Goal: Task Accomplishment & Management: Manage account settings

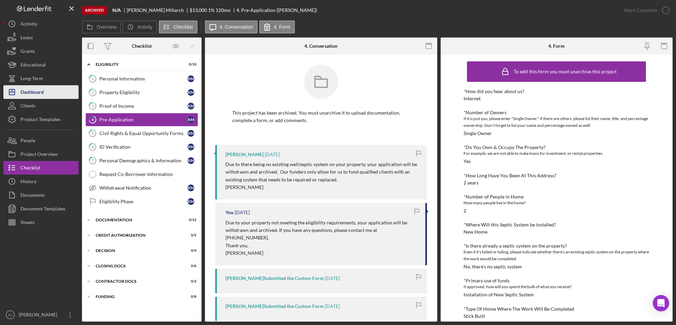
click at [51, 96] on button "Icon/Dashboard Dashboard" at bounding box center [40, 92] width 75 height 14
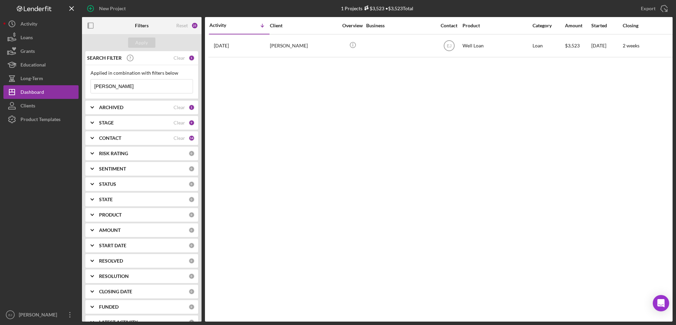
click at [150, 84] on input "[PERSON_NAME]" at bounding box center [142, 87] width 102 height 14
type input "l"
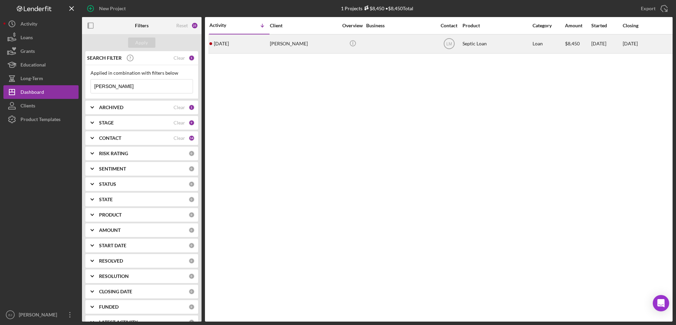
type input "[PERSON_NAME]"
click at [302, 45] on div "[PERSON_NAME]" at bounding box center [304, 44] width 68 height 18
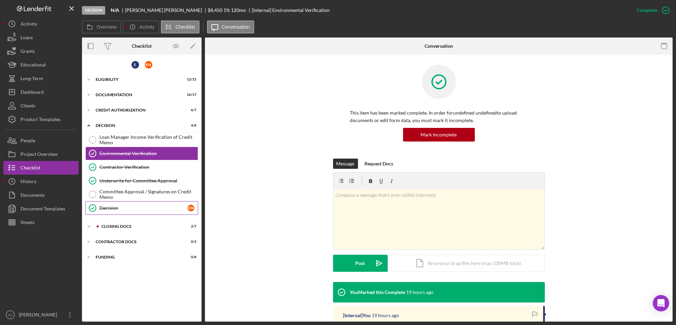
click at [96, 209] on icon "Decision" at bounding box center [92, 208] width 17 height 17
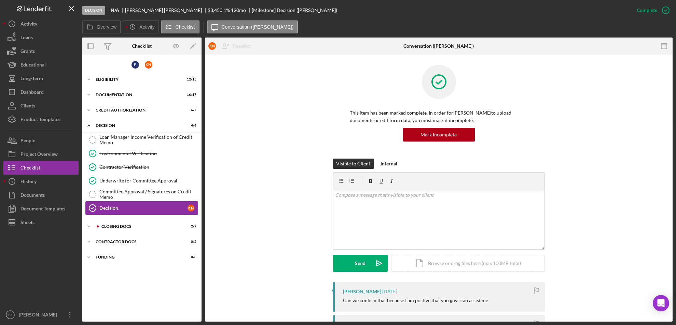
click at [94, 210] on icon "Decision" at bounding box center [92, 208] width 17 height 17
click at [101, 156] on link "Environmental Verification Environmental Verification" at bounding box center [141, 154] width 113 height 14
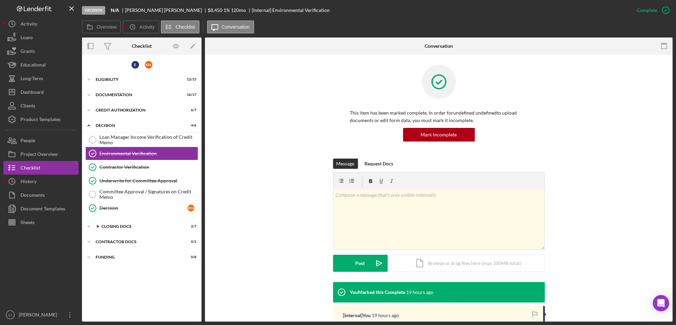
click at [672, 276] on div "Decision N/A [PERSON_NAME] $8,450 1 % 120 mo [Internal] Environmental Verificat…" at bounding box center [338, 162] width 676 height 325
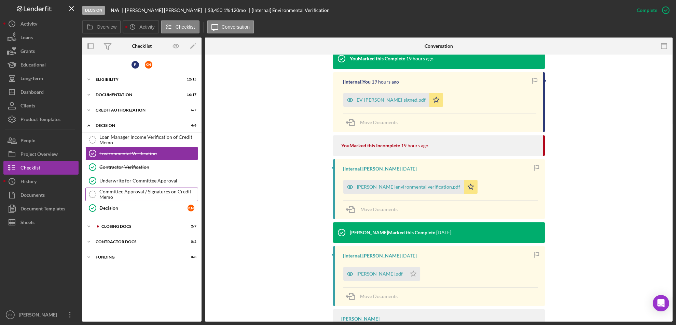
click at [165, 188] on link "Committee Approval / Signatures on Credit Memo Committee Approval / Signatures …" at bounding box center [141, 195] width 113 height 14
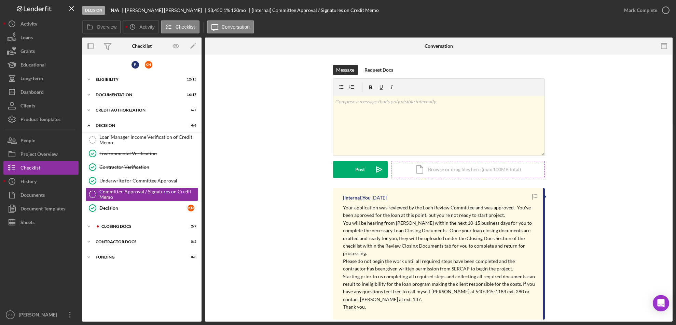
click at [432, 169] on div "Icon/Document Browse or drag files here (max 100MB total) Tap to choose files o…" at bounding box center [468, 169] width 154 height 17
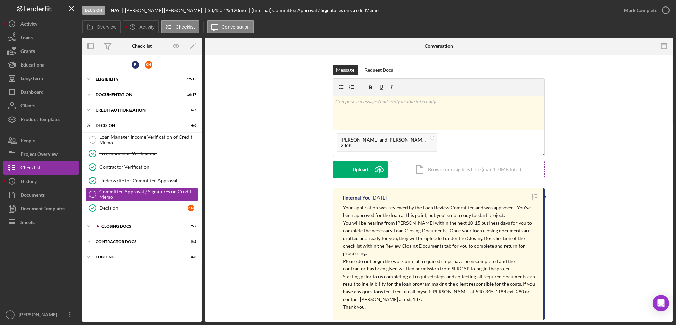
click at [428, 170] on div "Icon/Document Browse or drag files here (max 100MB total) Tap to choose files o…" at bounding box center [468, 169] width 154 height 17
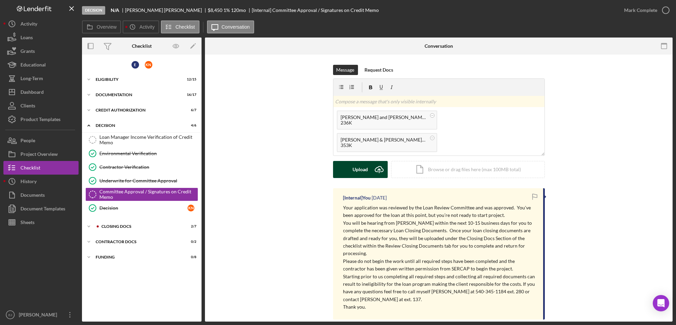
click at [368, 170] on button "Upload Icon/Upload" at bounding box center [360, 169] width 55 height 17
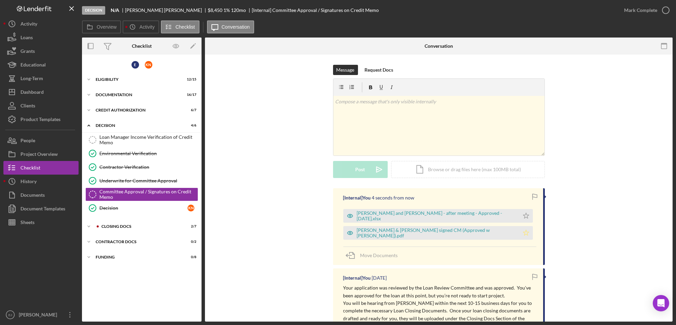
click at [523, 234] on polygon "button" at bounding box center [526, 232] width 6 height 5
click at [667, 10] on icon "button" at bounding box center [665, 10] width 17 height 17
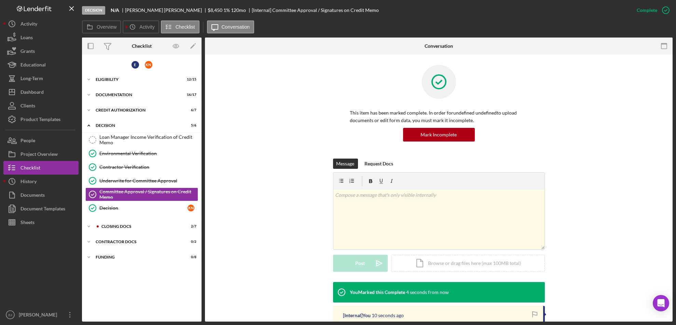
click at [656, 276] on div "Message Request Docs v Color teal Color pink Remove color Add row above Add row…" at bounding box center [438, 221] width 447 height 124
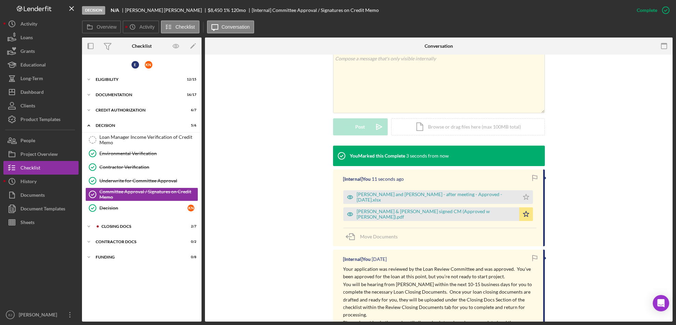
scroll to position [162, 0]
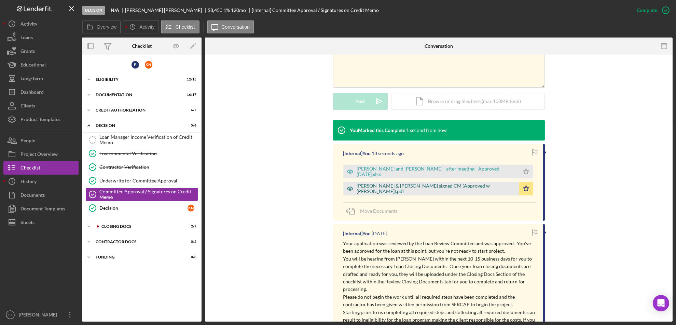
click at [396, 190] on div "[PERSON_NAME] & [PERSON_NAME] signed CM (Approved w [PERSON_NAME]).pdf" at bounding box center [436, 188] width 159 height 11
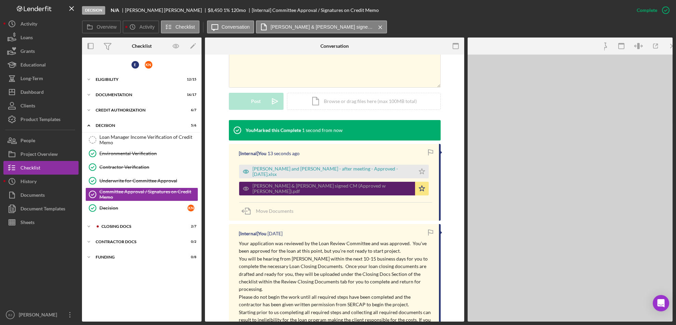
click at [415, 190] on icon "Icon/Star" at bounding box center [422, 189] width 14 height 14
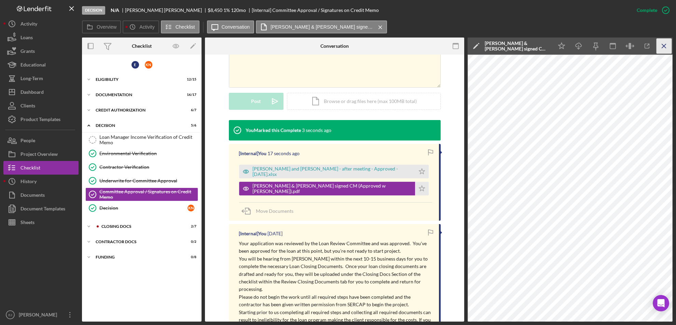
click at [665, 43] on icon "Icon/Menu Close" at bounding box center [663, 46] width 15 height 15
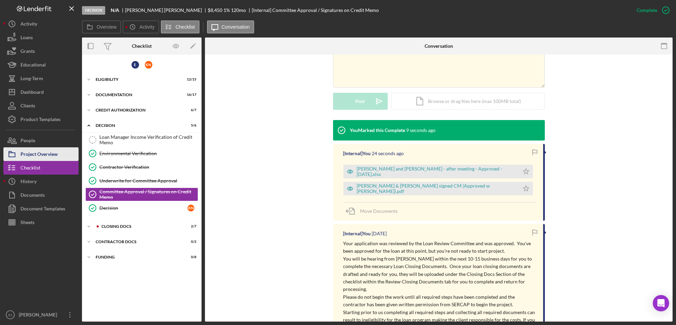
click at [50, 154] on div "Project Overview" at bounding box center [38, 154] width 37 height 15
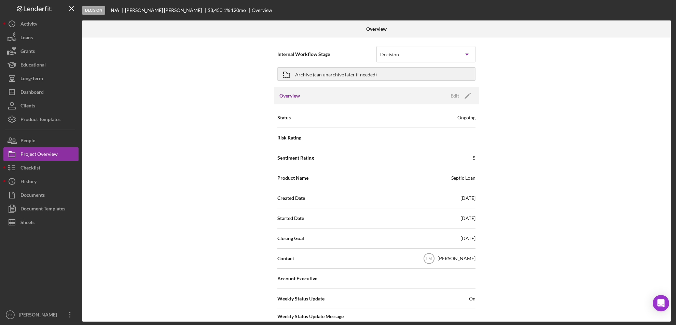
click at [621, 236] on div "Internal Workflow Stage Decision Icon/Dropdown Arrow Archive (can unarchive lat…" at bounding box center [376, 180] width 588 height 284
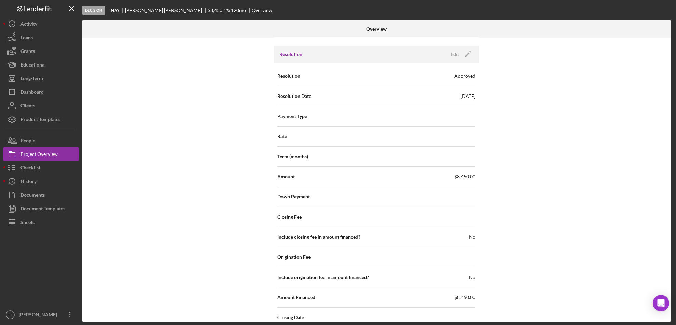
scroll to position [919, 0]
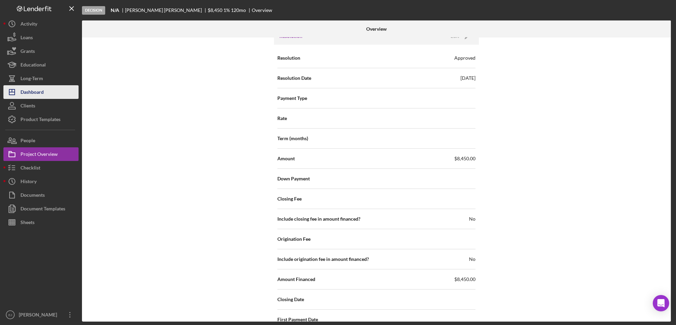
click at [43, 95] on div "Dashboard" at bounding box center [31, 92] width 23 height 15
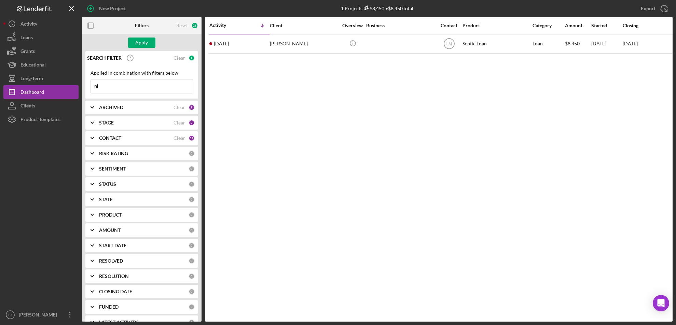
type input "n"
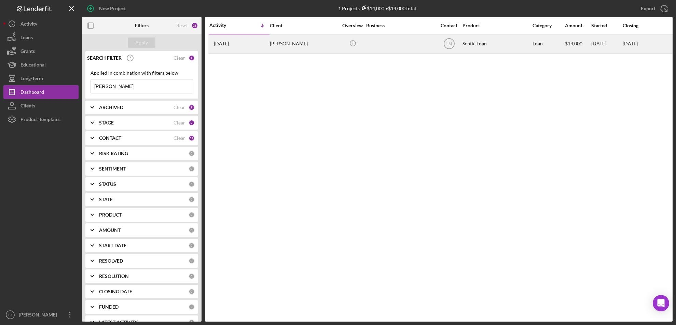
type input "[PERSON_NAME]"
drag, startPoint x: 285, startPoint y: 39, endPoint x: 280, endPoint y: 38, distance: 4.9
click at [280, 38] on div "[PERSON_NAME]" at bounding box center [304, 44] width 68 height 18
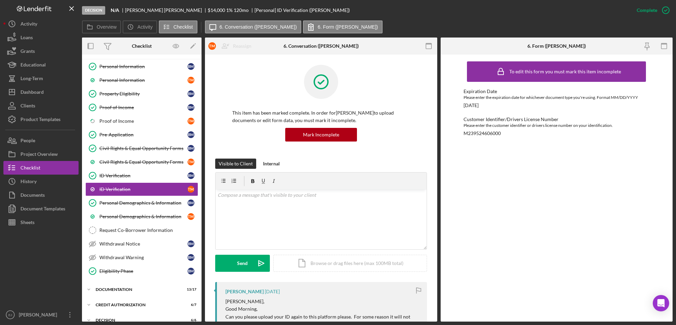
scroll to position [82, 0]
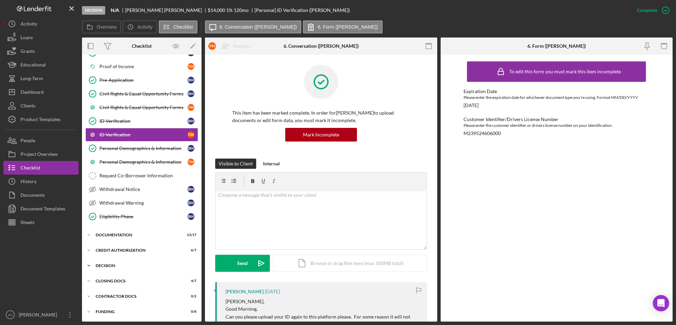
click at [99, 267] on div "Icon/Expander Decision 6 / 6" at bounding box center [141, 266] width 119 height 14
click at [199, 318] on div "Loan Manager Income Verification of Credit Memo Loan Manager Income Verificatio…" at bounding box center [141, 315] width 119 height 85
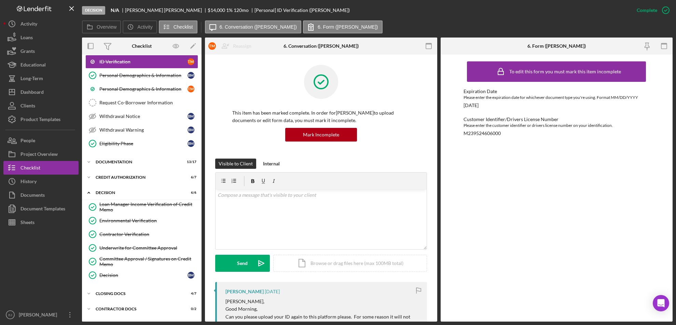
scroll to position [168, 0]
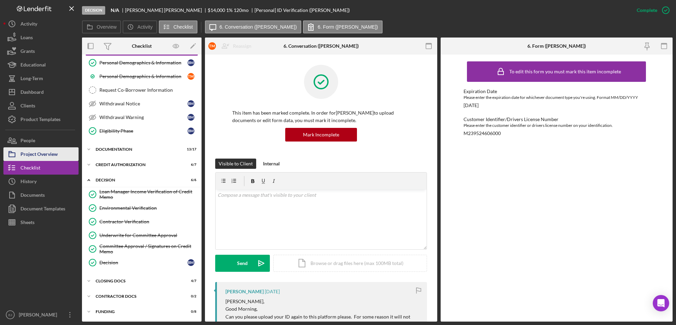
click at [37, 159] on div "Project Overview" at bounding box center [38, 154] width 37 height 15
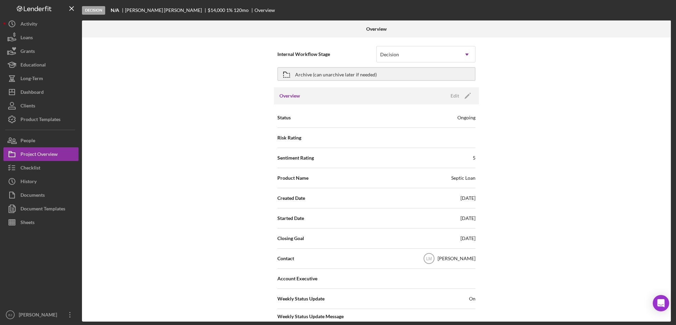
click at [634, 209] on div "Internal Workflow Stage Decision Icon/Dropdown Arrow Archive (can unarchive lat…" at bounding box center [376, 180] width 588 height 284
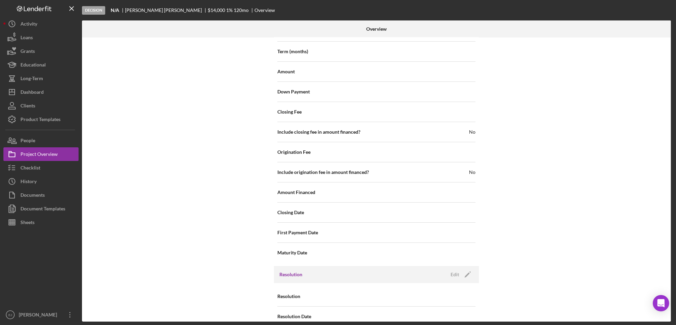
scroll to position [692, 0]
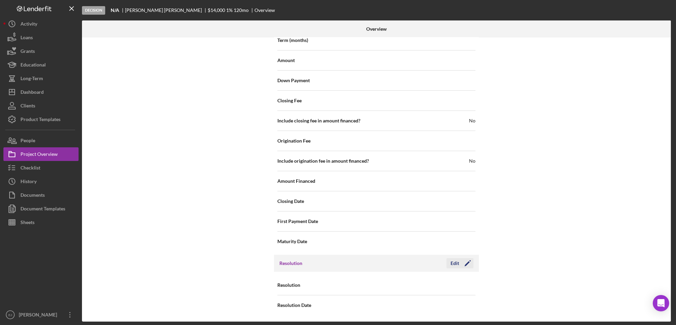
click at [450, 263] on div "Edit" at bounding box center [454, 263] width 9 height 10
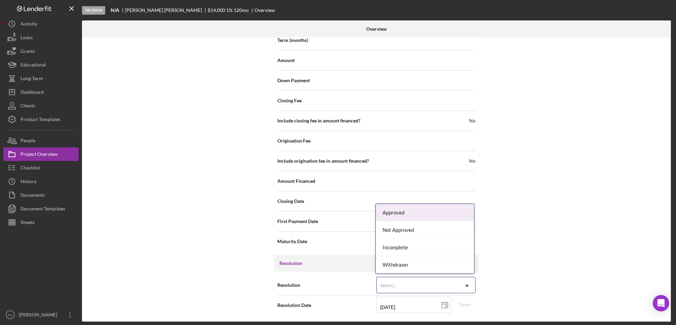
click at [468, 284] on icon "Icon/Dropdown Arrow" at bounding box center [466, 286] width 16 height 16
click at [439, 204] on div "Approved Not Approved Incomplete Withdrawn" at bounding box center [424, 239] width 99 height 70
click at [439, 214] on div "Approved" at bounding box center [424, 212] width 98 height 17
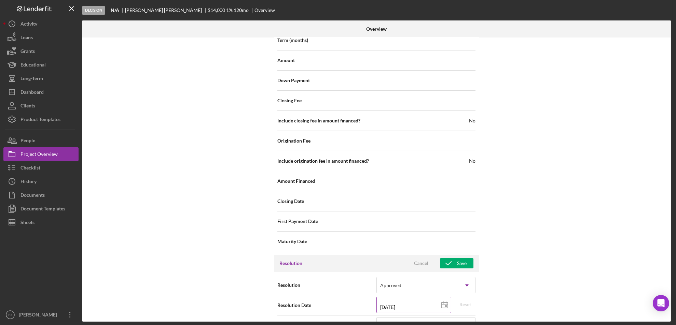
click at [436, 308] on icon at bounding box center [444, 305] width 17 height 17
type input "[DATE]"
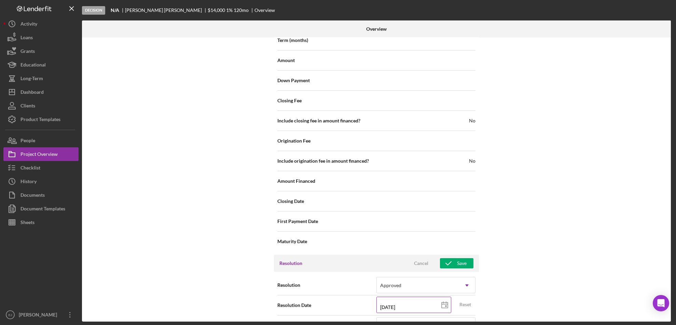
type input "[DATE]"
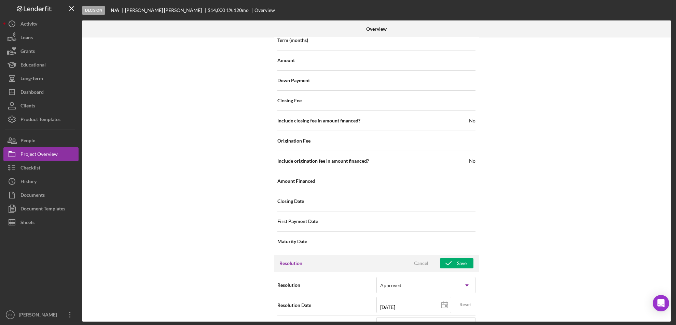
click at [582, 296] on div "Internal Workflow Stage Decision Icon/Dropdown Arrow Archive (can unarchive lat…" at bounding box center [376, 180] width 588 height 284
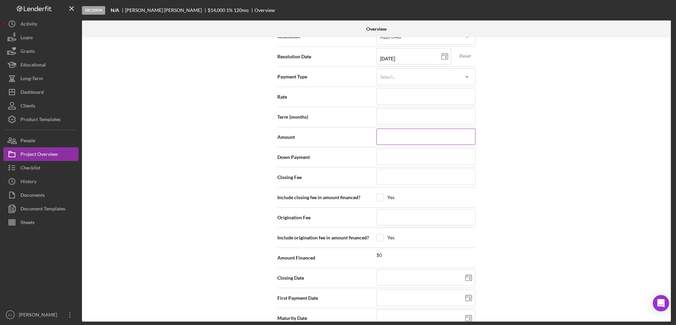
click at [401, 137] on input at bounding box center [425, 137] width 99 height 16
type input "$"
type input "$1"
type input "$13"
type input "$132"
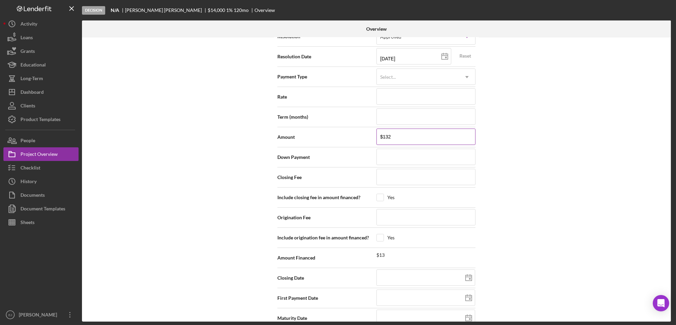
type input "$1,325"
type input "$13,251"
click at [622, 105] on div "Internal Workflow Stage Decision Icon/Dropdown Arrow Archive (can unarchive lat…" at bounding box center [376, 180] width 588 height 284
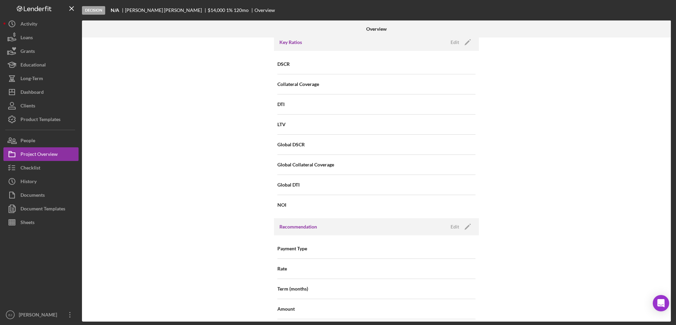
scroll to position [692, 0]
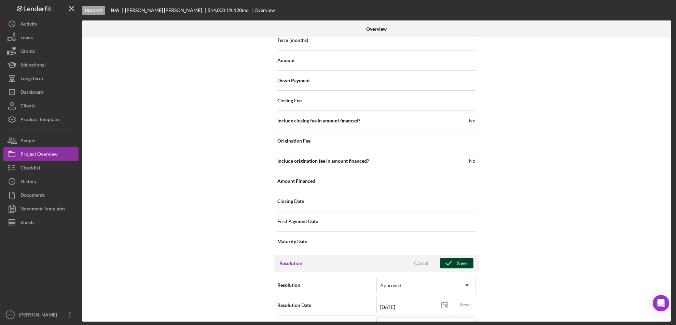
click at [452, 262] on icon "button" at bounding box center [448, 263] width 17 height 17
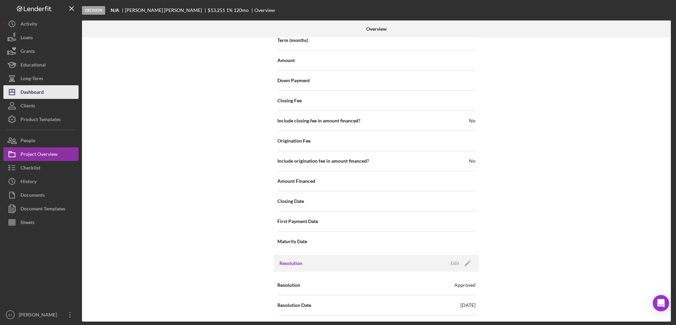
click at [40, 97] on div "Dashboard" at bounding box center [31, 92] width 23 height 15
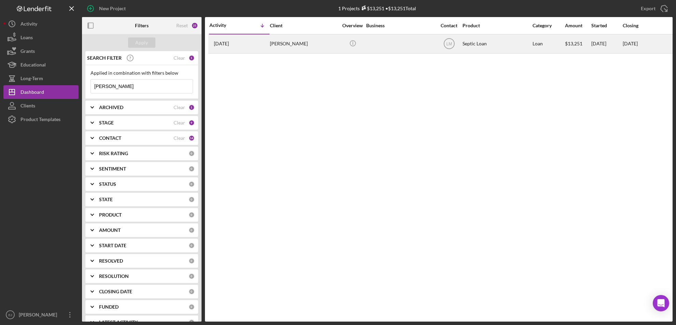
click at [274, 46] on div "[PERSON_NAME]" at bounding box center [304, 44] width 68 height 18
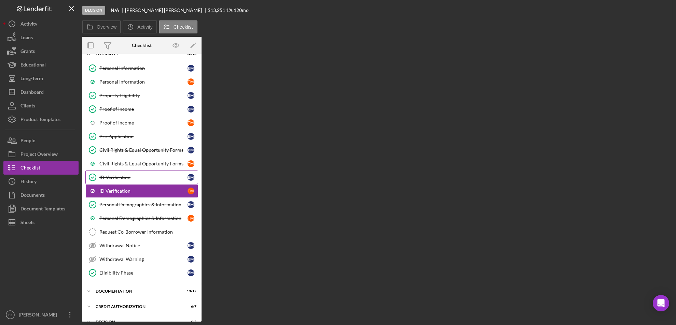
scroll to position [27, 0]
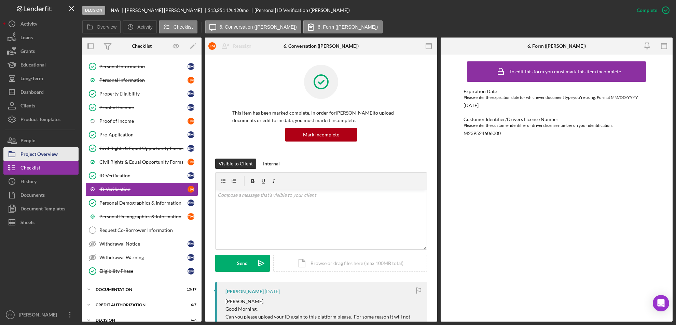
click at [42, 156] on div "Project Overview" at bounding box center [38, 154] width 37 height 15
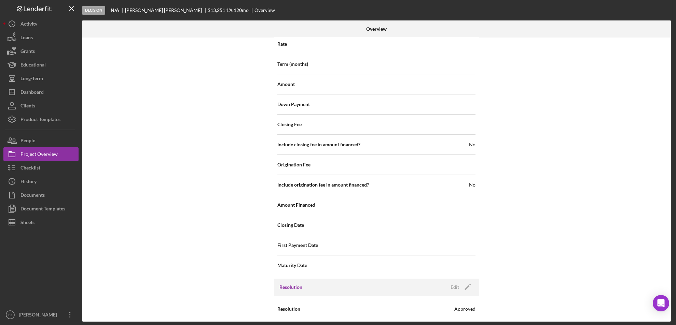
scroll to position [954, 0]
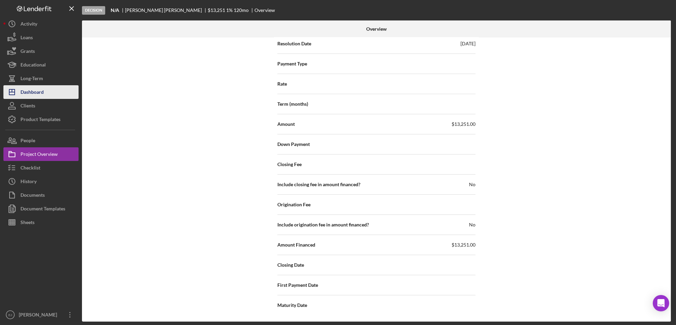
click at [38, 96] on div "Dashboard" at bounding box center [31, 92] width 23 height 15
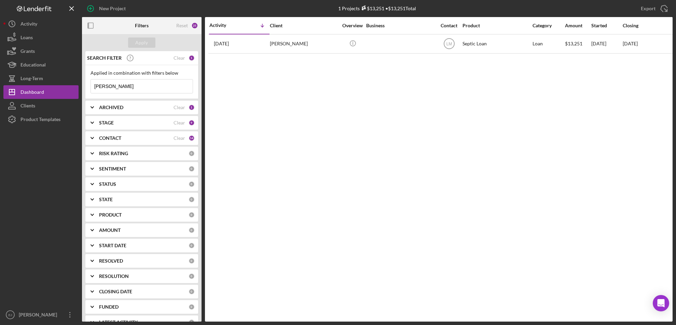
click at [138, 86] on input "[PERSON_NAME]" at bounding box center [142, 87] width 102 height 14
type input "M"
click at [113, 86] on input at bounding box center [142, 87] width 102 height 14
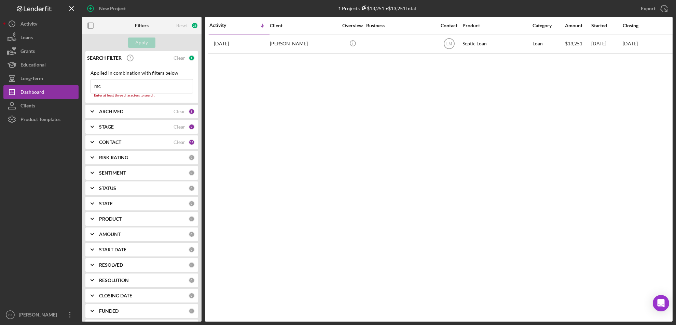
type input "[PERSON_NAME]"
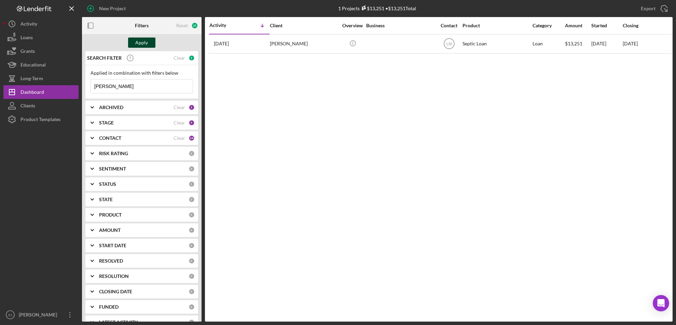
click at [143, 45] on div "Apply" at bounding box center [142, 43] width 13 height 10
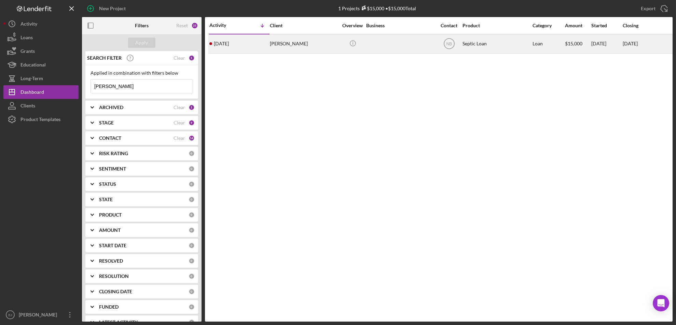
click at [303, 43] on div "[PERSON_NAME]" at bounding box center [304, 44] width 68 height 18
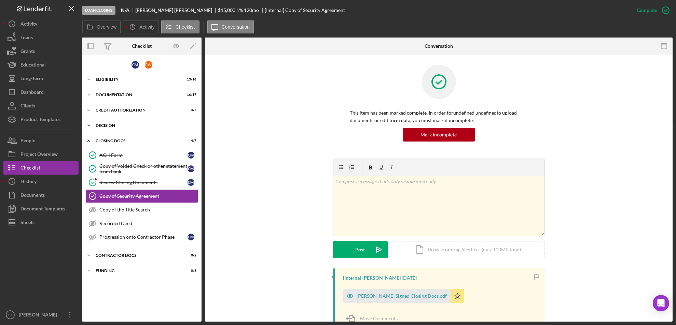
click at [106, 127] on div "Decision" at bounding box center [144, 126] width 97 height 4
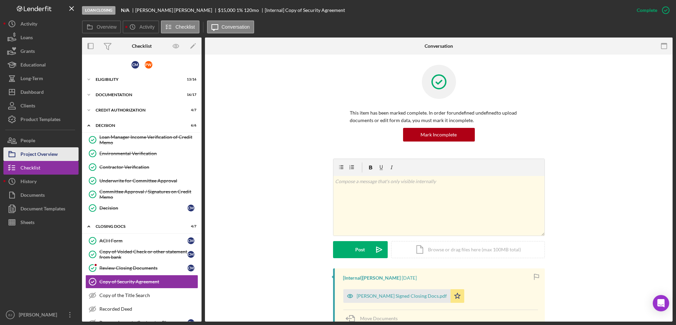
click at [50, 158] on div "Project Overview" at bounding box center [38, 154] width 37 height 15
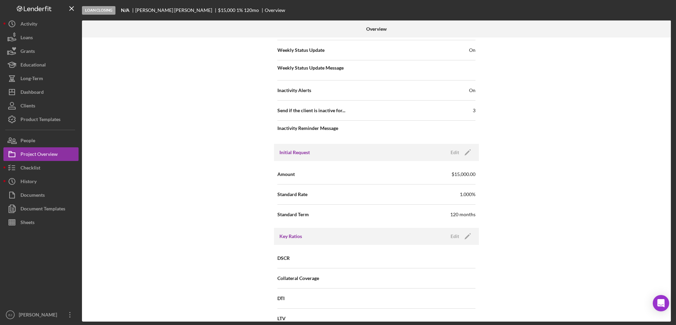
scroll to position [747, 0]
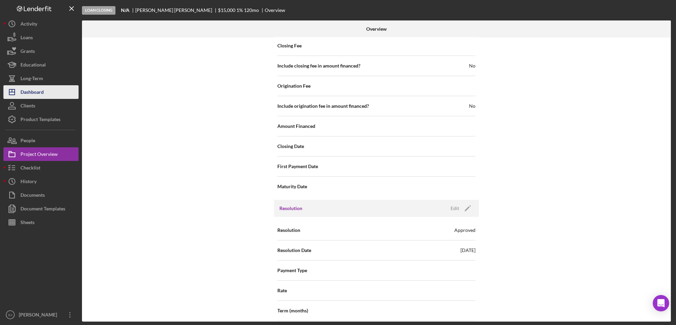
click at [58, 88] on button "Icon/Dashboard Dashboard" at bounding box center [40, 92] width 75 height 14
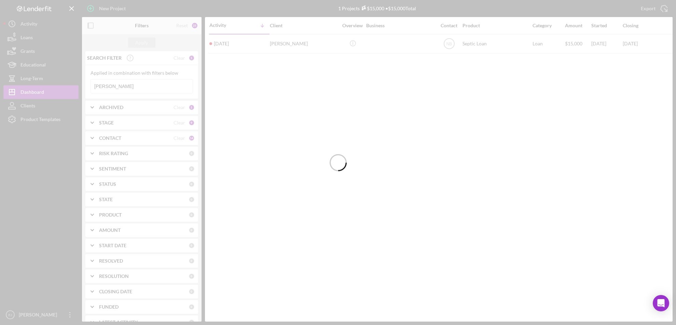
click at [127, 88] on div at bounding box center [338, 162] width 676 height 325
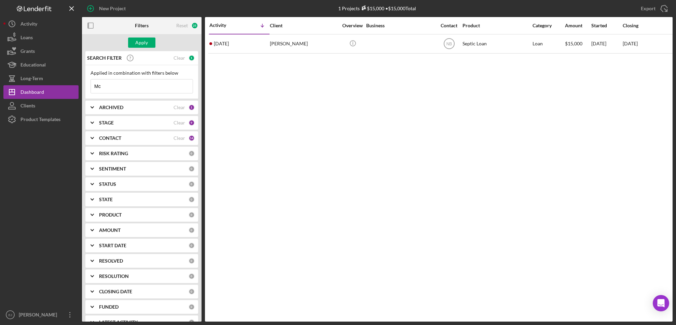
type input "M"
type input "[PERSON_NAME]"
click at [146, 47] on div "Apply" at bounding box center [142, 43] width 13 height 10
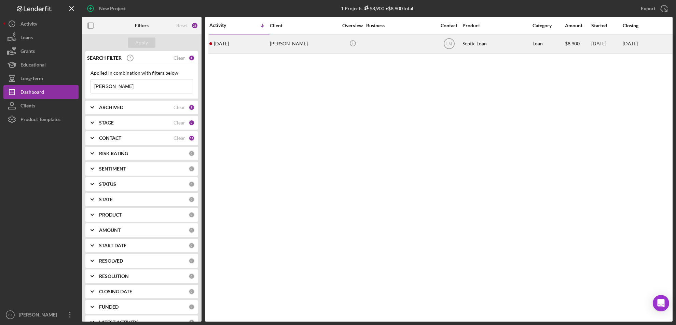
click at [295, 38] on div "[PERSON_NAME]" at bounding box center [304, 44] width 68 height 18
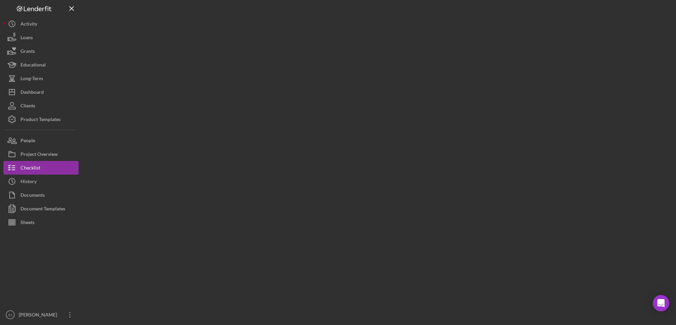
click at [295, 38] on div at bounding box center [377, 161] width 590 height 322
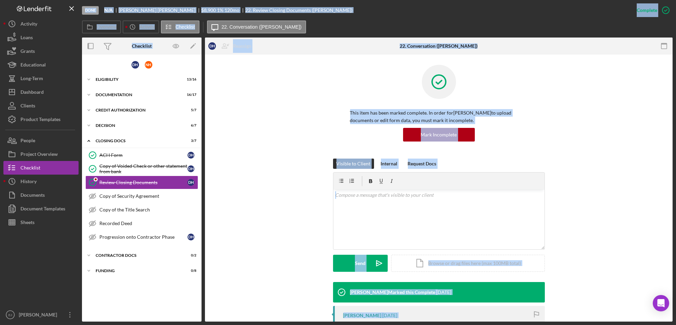
click at [331, 20] on div "Overview Icon/History Activity Checklist Icon/Message 22. Conversation ([PERSON…" at bounding box center [377, 27] width 590 height 14
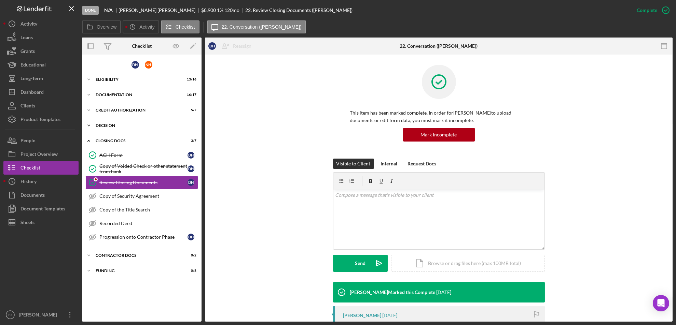
click at [89, 127] on icon "Icon/Expander" at bounding box center [89, 126] width 14 height 14
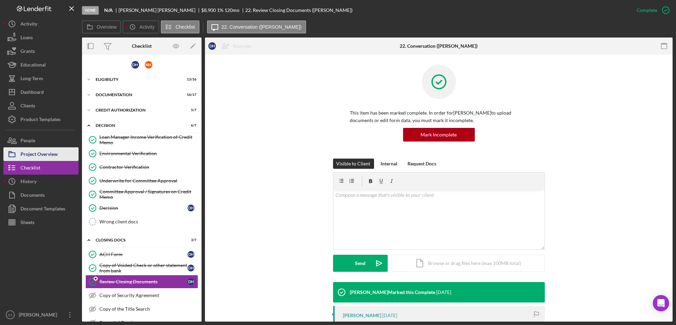
click at [46, 157] on div "Project Overview" at bounding box center [38, 154] width 37 height 15
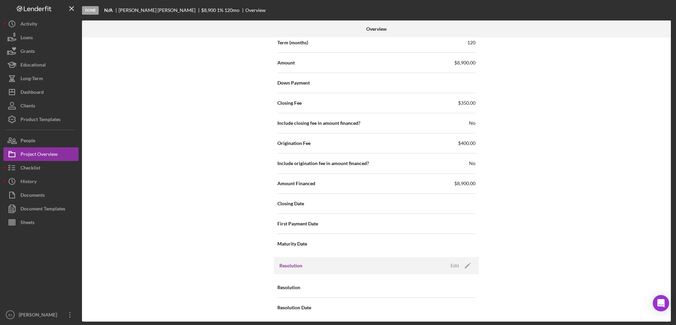
scroll to position [692, 0]
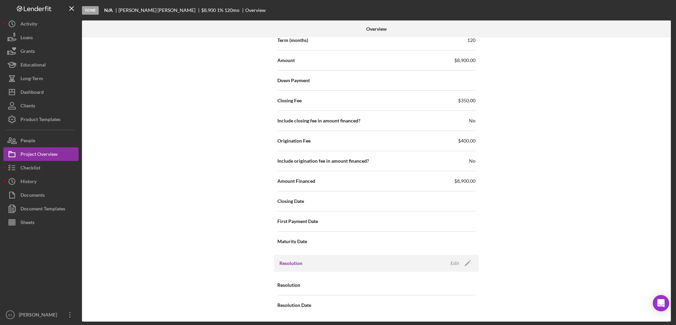
click at [451, 257] on div "Resolution Edit Icon/Edit" at bounding box center [376, 263] width 205 height 17
click at [455, 265] on div "Edit" at bounding box center [454, 263] width 9 height 10
click at [475, 285] on div "Resolution Select... Icon/Dropdown Arrow Resolution Date [DATE] [DATE] Reset" at bounding box center [376, 295] width 205 height 47
click at [469, 285] on icon "Icon/Dropdown Arrow" at bounding box center [466, 286] width 16 height 16
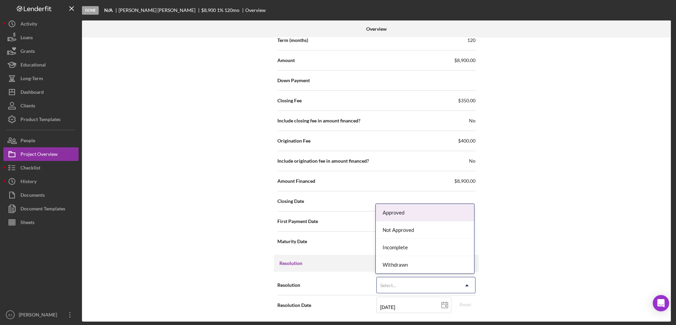
click at [445, 212] on div "Approved" at bounding box center [424, 212] width 98 height 17
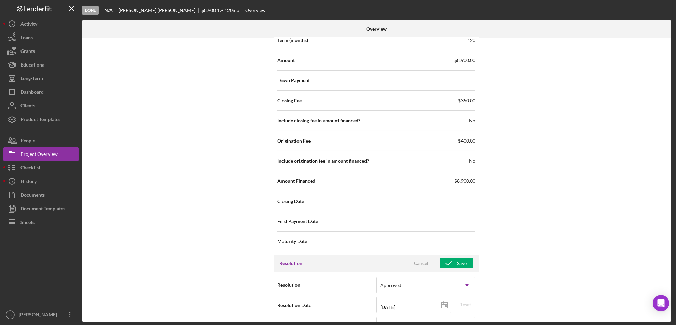
scroll to position [941, 0]
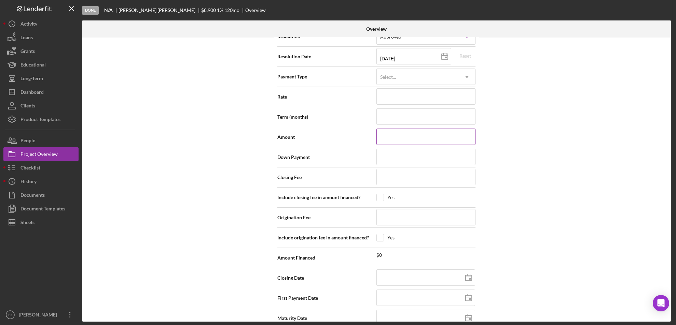
click at [386, 140] on input at bounding box center [425, 137] width 99 height 16
type input "$8"
type input "$89"
type input "$899"
type input "$8,990"
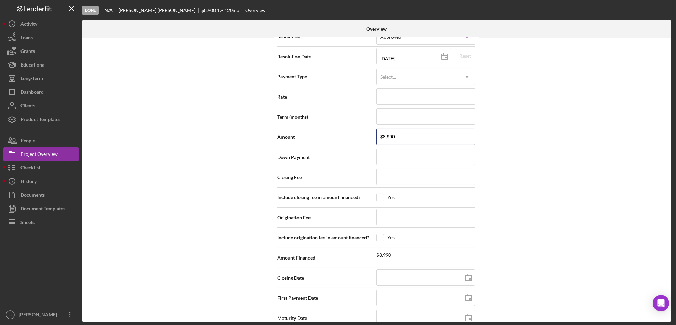
type input "$8,990"
click at [442, 58] on icon at bounding box center [444, 56] width 17 height 17
type input "[DATE]"
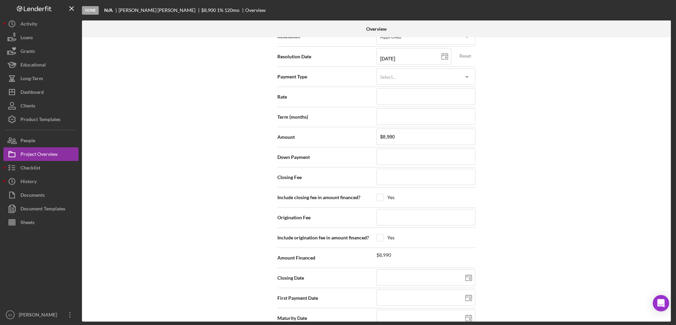
type input "[DATE]"
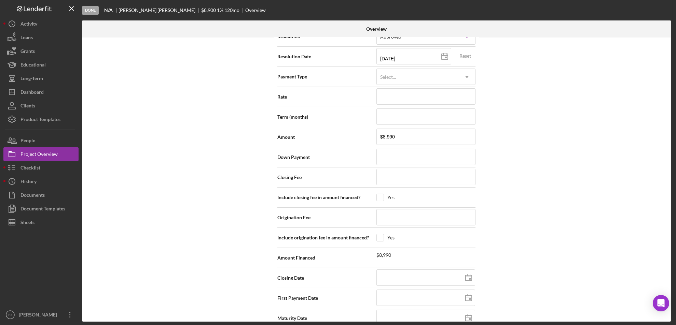
type input "[DATE]"
click at [664, 59] on div "Internal Workflow Stage Done Icon/Dropdown Arrow Archive (can unarchive later i…" at bounding box center [376, 180] width 588 height 284
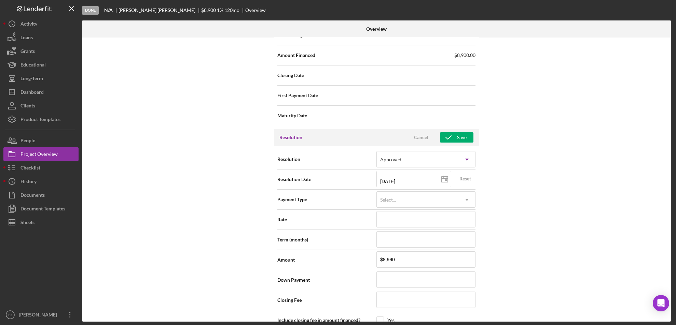
scroll to position [797, 0]
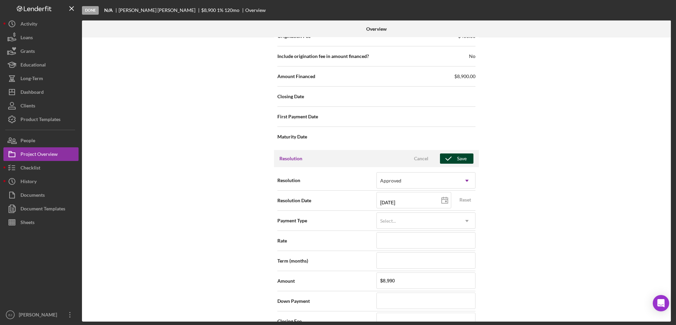
click at [463, 155] on div "Save" at bounding box center [462, 159] width 10 height 10
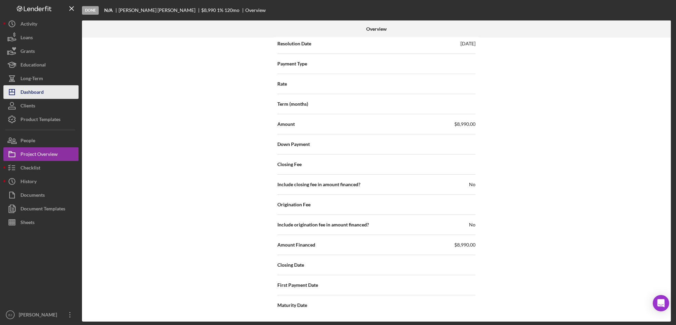
click at [48, 88] on button "Icon/Dashboard Dashboard" at bounding box center [40, 92] width 75 height 14
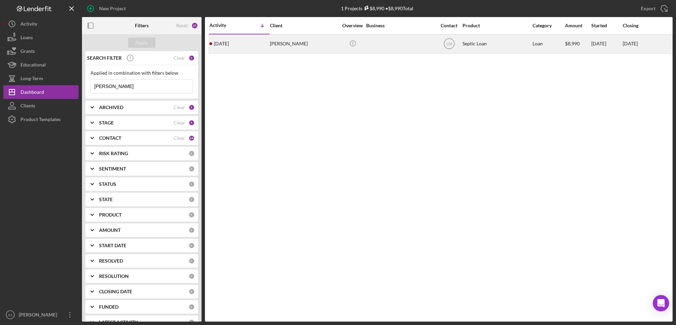
click at [281, 49] on div "[PERSON_NAME]" at bounding box center [304, 44] width 68 height 18
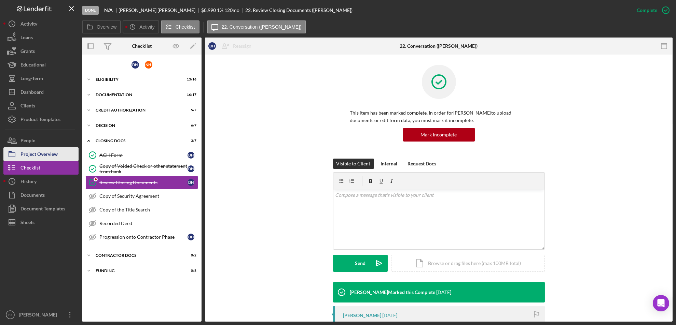
click at [49, 153] on div "Project Overview" at bounding box center [38, 154] width 37 height 15
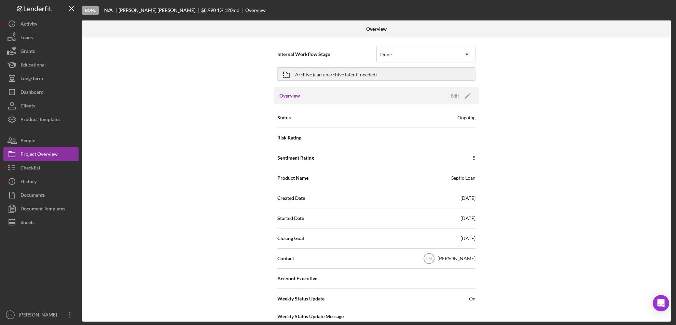
click at [558, 203] on div "Internal Workflow Stage Done Icon/Dropdown Arrow Archive (can unarchive later i…" at bounding box center [376, 180] width 588 height 284
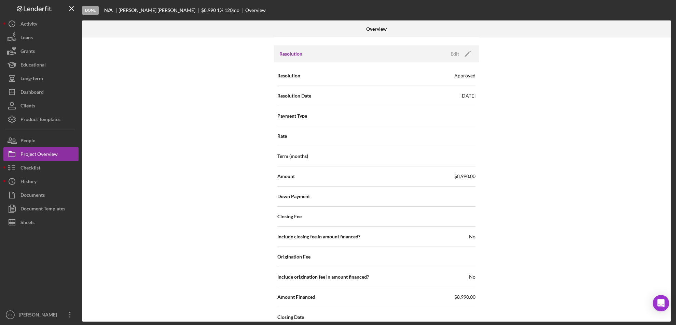
scroll to position [954, 0]
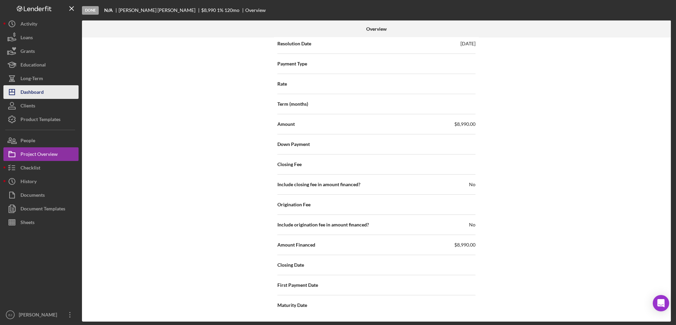
click at [20, 93] on icon "Icon/Dashboard" at bounding box center [11, 92] width 17 height 17
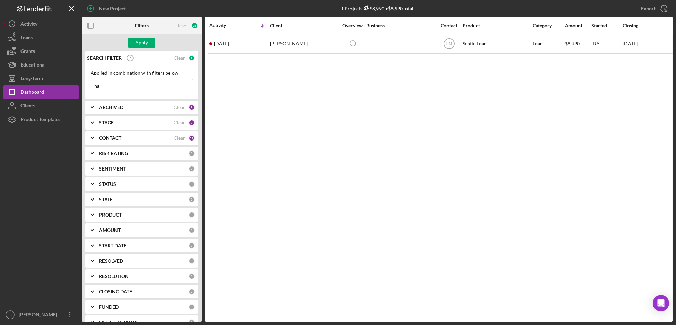
type input "h"
click at [142, 84] on input at bounding box center [142, 87] width 102 height 14
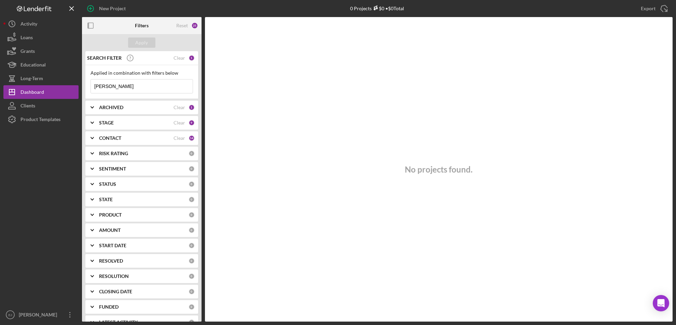
type input "[PERSON_NAME]"
click at [144, 43] on div "Apply" at bounding box center [142, 43] width 13 height 10
click at [94, 109] on icon "Icon/Expander" at bounding box center [92, 107] width 17 height 17
click at [94, 149] on input "Archived" at bounding box center [94, 146] width 7 height 7
checkbox input "true"
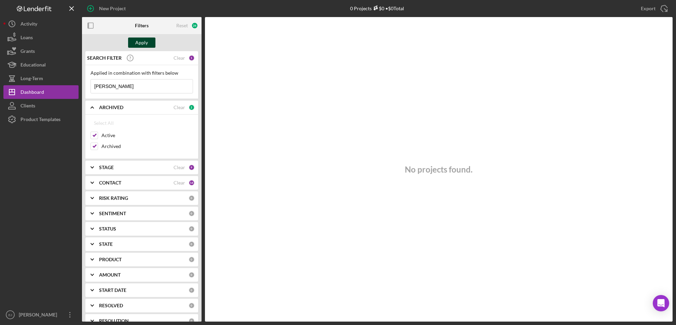
click at [133, 44] on button "Apply" at bounding box center [141, 43] width 27 height 10
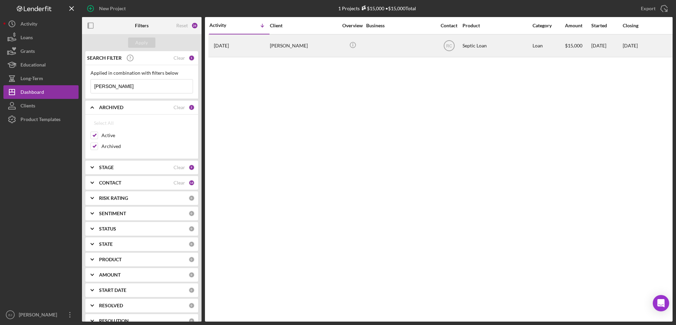
click at [276, 41] on div "[PERSON_NAME]" at bounding box center [304, 46] width 68 height 22
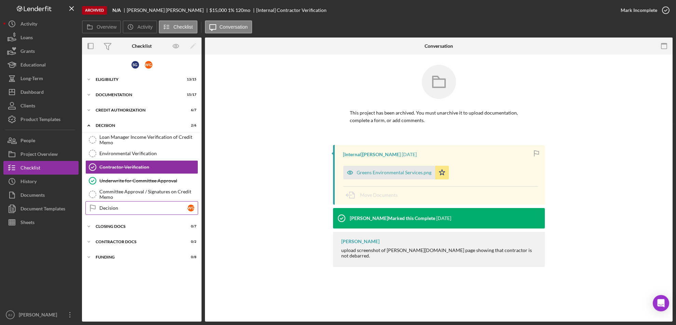
click at [99, 210] on icon "Decision" at bounding box center [92, 208] width 17 height 17
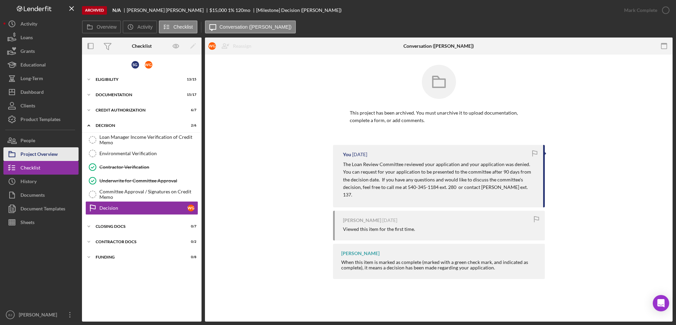
click at [41, 151] on div "Project Overview" at bounding box center [38, 154] width 37 height 15
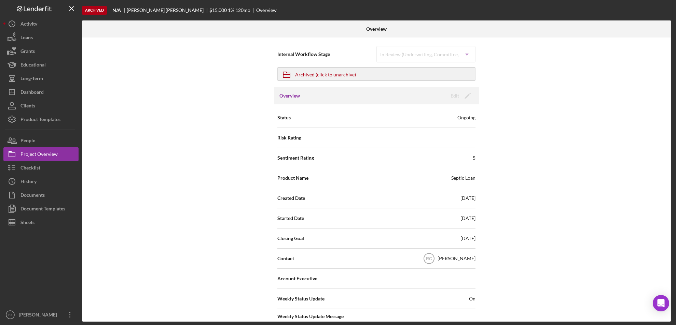
click at [671, 262] on div "Overview Internal Workflow Stage In Review (Underwriting, Committee, Etc.) Icon…" at bounding box center [377, 170] width 590 height 301
click at [670, 262] on div "Overview Internal Workflow Stage In Review (Underwriting, Committee, Etc.) Icon…" at bounding box center [377, 170] width 590 height 301
click at [54, 93] on button "Icon/Dashboard Dashboard" at bounding box center [40, 92] width 75 height 14
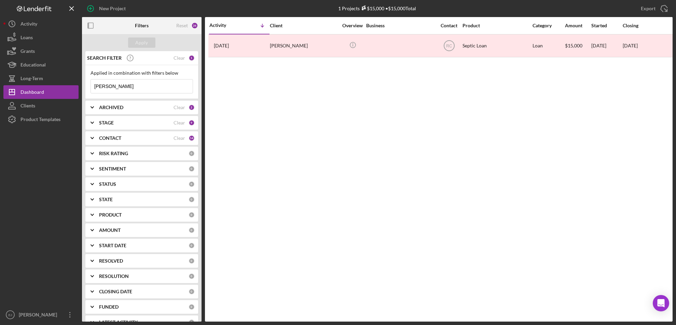
click at [109, 93] on input "[PERSON_NAME]" at bounding box center [142, 87] width 102 height 14
type input "G"
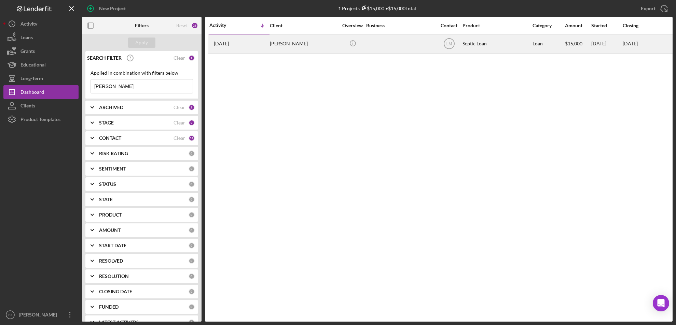
type input "[PERSON_NAME]"
click at [272, 49] on div "[PERSON_NAME]" at bounding box center [304, 44] width 68 height 18
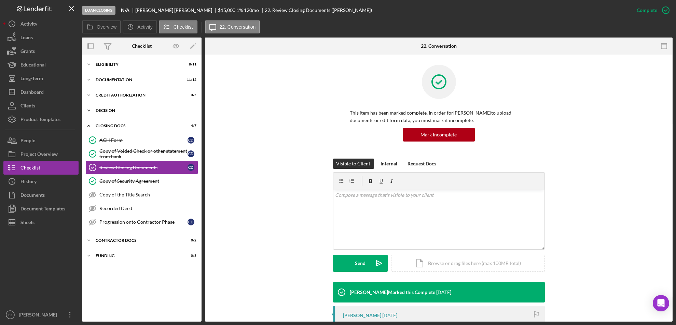
click at [98, 109] on div "Decision" at bounding box center [144, 111] width 97 height 4
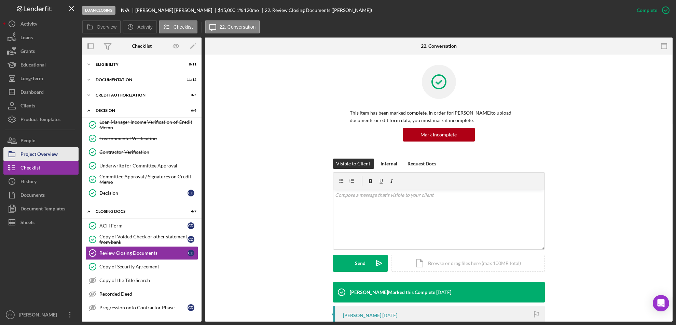
click at [27, 157] on div "Project Overview" at bounding box center [38, 154] width 37 height 15
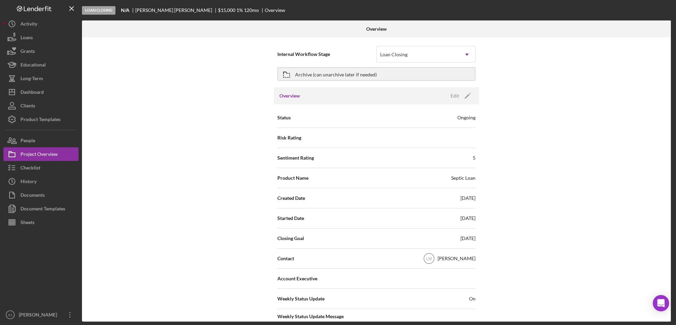
scroll to position [249, 0]
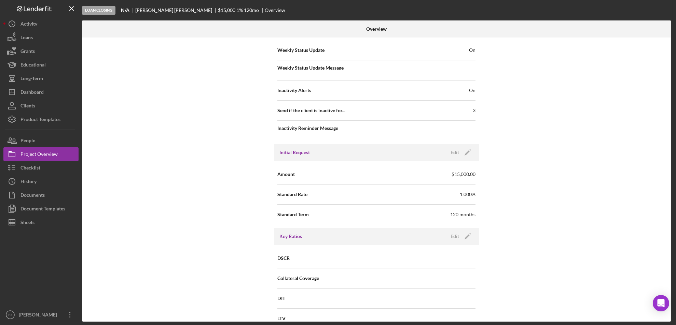
click at [671, 281] on div "Overview Internal Workflow Stage Loan Closing Icon/Dropdown Arrow Archive (can …" at bounding box center [377, 170] width 590 height 301
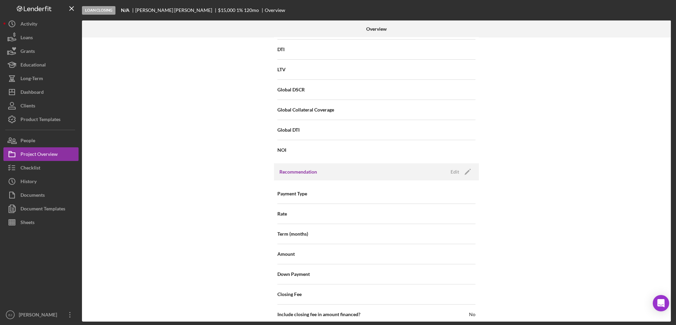
scroll to position [692, 0]
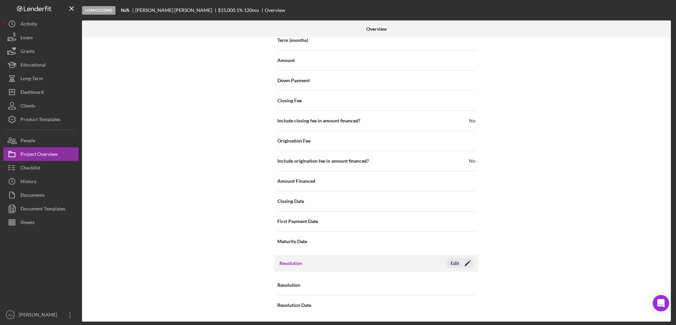
click at [454, 259] on div "Edit" at bounding box center [454, 263] width 9 height 10
click at [468, 278] on icon "Icon/Dropdown Arrow" at bounding box center [466, 286] width 16 height 16
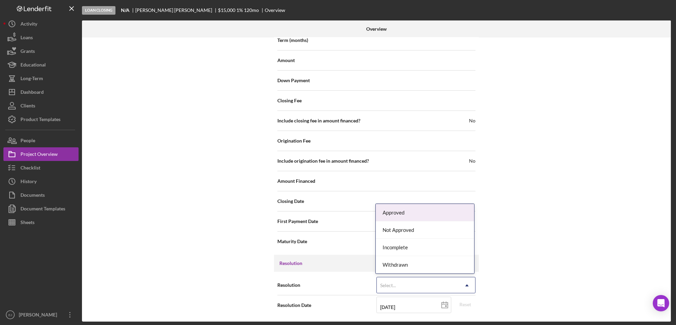
click at [438, 213] on div "Approved" at bounding box center [424, 212] width 98 height 17
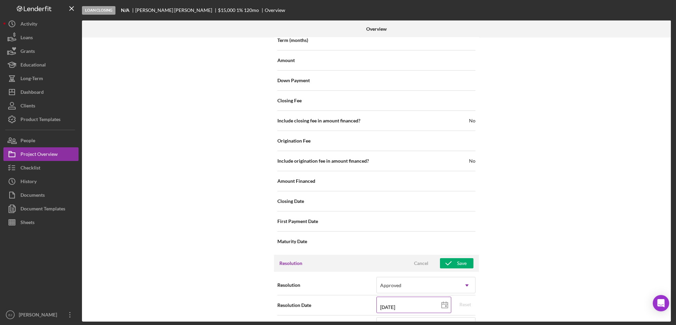
click at [443, 301] on icon at bounding box center [444, 305] width 17 height 17
type input "[DATE]"
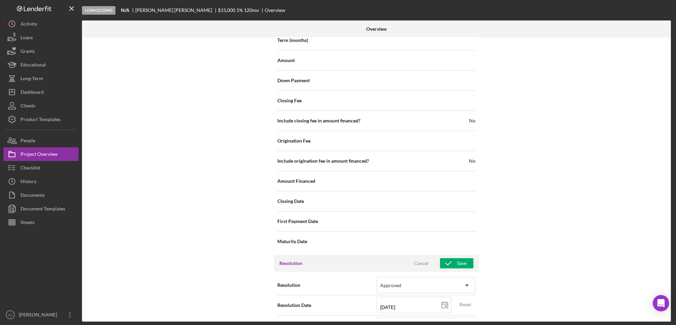
type input "[DATE]"
click at [670, 278] on div "Overview Internal Workflow Stage Loan Closing Icon/Dropdown Arrow Archive (can …" at bounding box center [377, 170] width 590 height 301
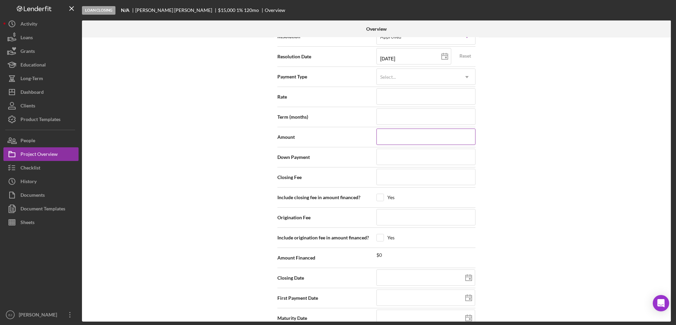
click at [439, 133] on input at bounding box center [425, 137] width 99 height 16
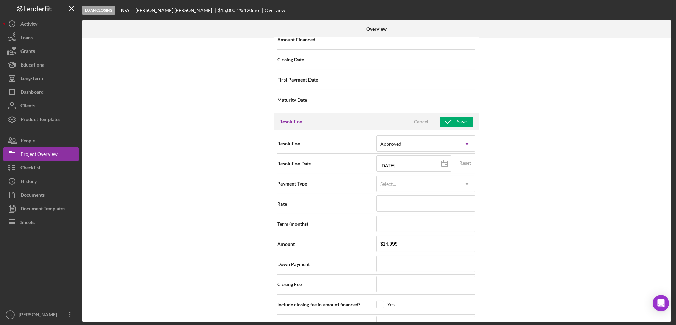
scroll to position [833, 0]
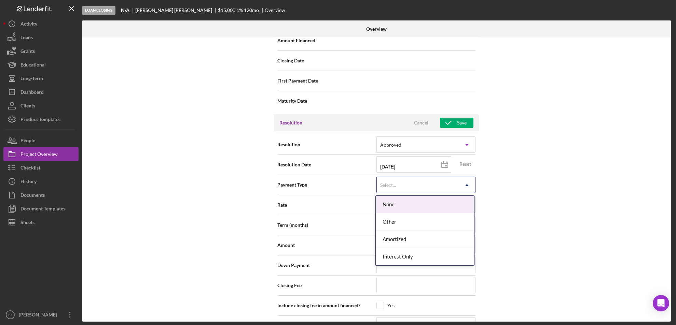
click at [466, 185] on use at bounding box center [466, 185] width 3 height 2
click at [461, 233] on div "Amortized" at bounding box center [424, 239] width 98 height 17
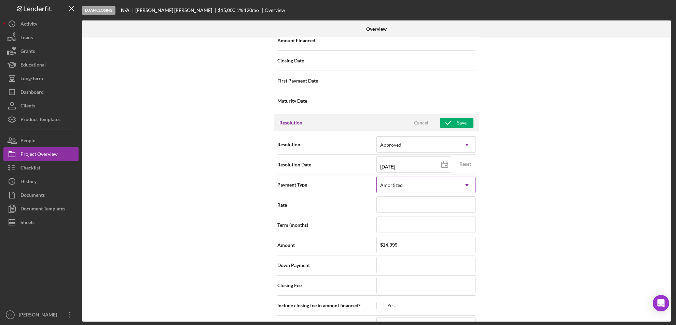
click at [465, 185] on use at bounding box center [466, 185] width 3 height 2
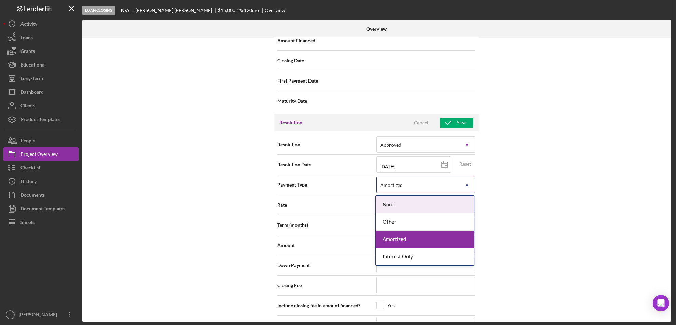
click at [465, 199] on div "None" at bounding box center [424, 204] width 98 height 17
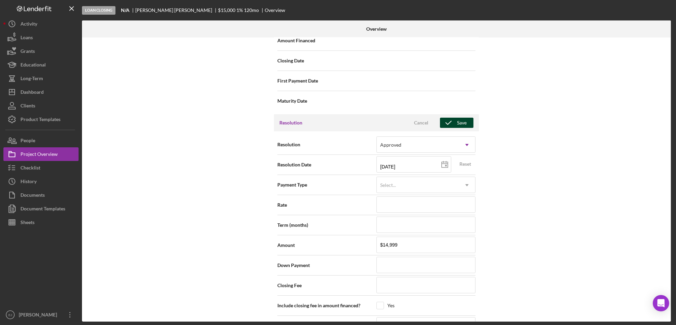
click at [465, 124] on button "Save" at bounding box center [456, 123] width 33 height 10
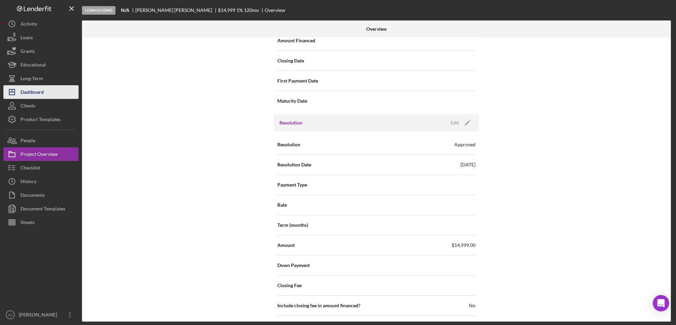
click at [34, 95] on div "Dashboard" at bounding box center [31, 92] width 23 height 15
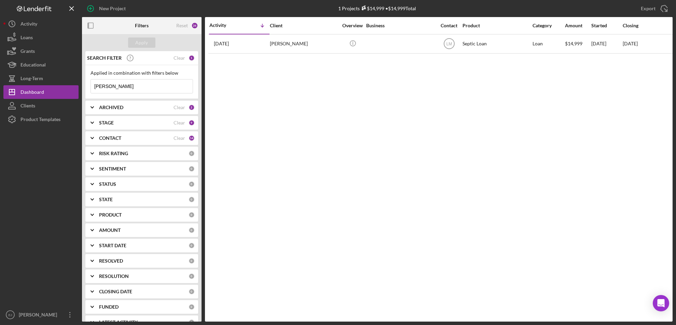
click at [133, 89] on input "[PERSON_NAME]" at bounding box center [142, 87] width 102 height 14
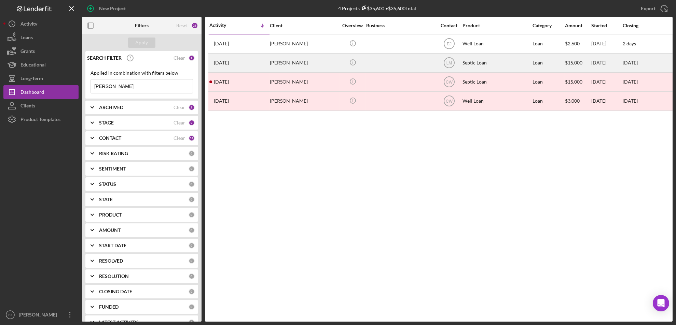
click at [296, 63] on div "[PERSON_NAME]" at bounding box center [304, 63] width 68 height 18
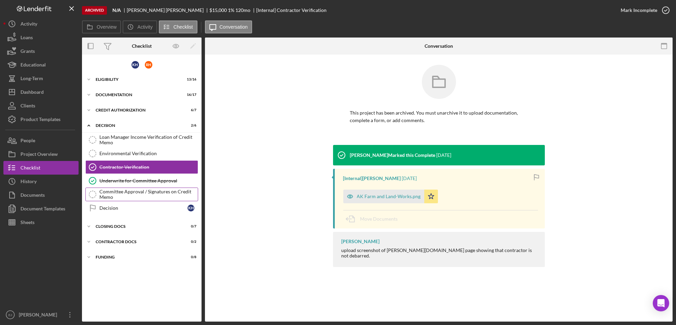
click at [109, 200] on link "Committee Approval / Signatures on Credit Memo Committee Approval / Signatures …" at bounding box center [141, 195] width 113 height 14
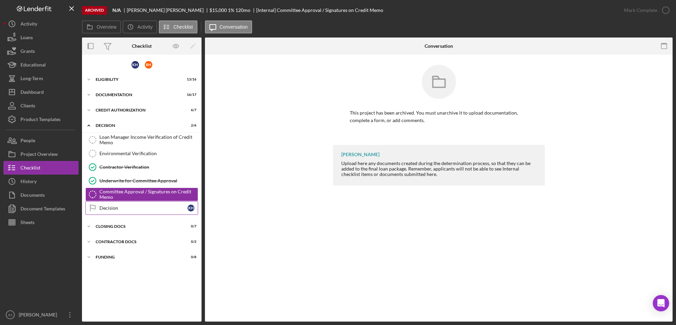
click at [110, 203] on link "Decision Decision K H" at bounding box center [141, 208] width 113 height 14
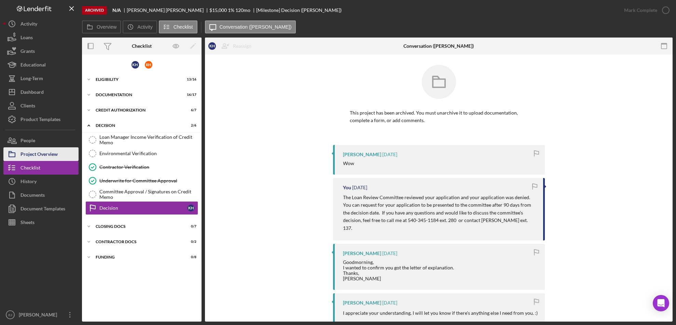
click at [45, 149] on div "Project Overview" at bounding box center [38, 154] width 37 height 15
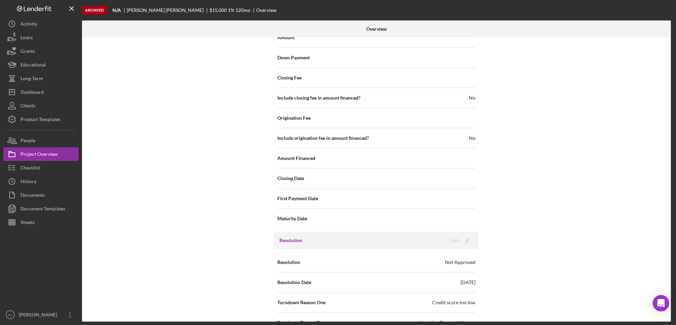
scroll to position [672, 0]
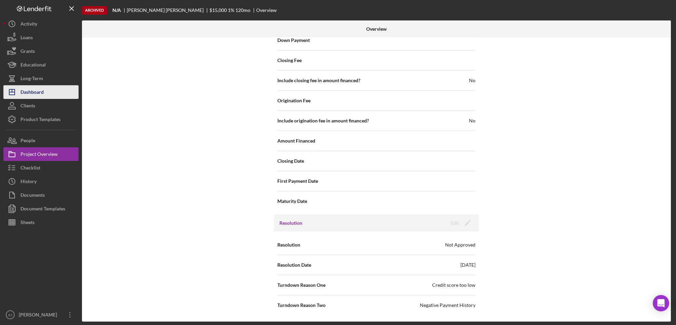
click at [34, 90] on div "Dashboard" at bounding box center [31, 92] width 23 height 15
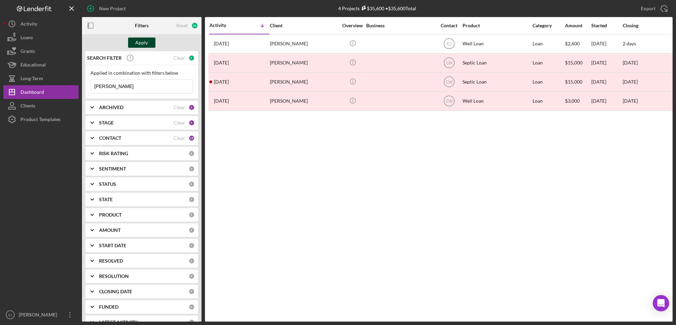
click at [137, 45] on div "Apply" at bounding box center [142, 43] width 13 height 10
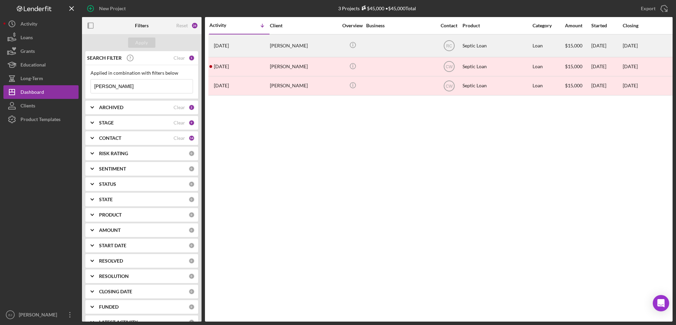
click at [299, 48] on div "[PERSON_NAME]" at bounding box center [304, 46] width 68 height 22
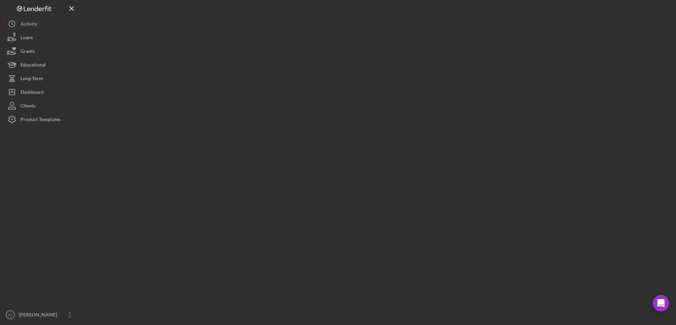
click at [299, 48] on div at bounding box center [377, 161] width 590 height 322
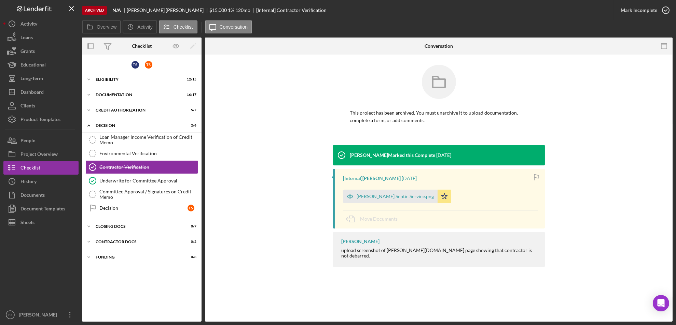
click at [257, 190] on div "[PERSON_NAME] Marked this Complete [DATE] [Internal] [PERSON_NAME] [DATE] [PERS…" at bounding box center [438, 208] width 447 height 126
click at [39, 180] on button "Icon/History History" at bounding box center [40, 182] width 75 height 14
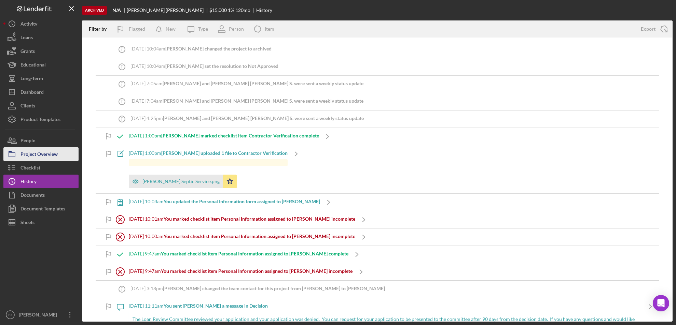
click at [33, 156] on div "Project Overview" at bounding box center [38, 154] width 37 height 15
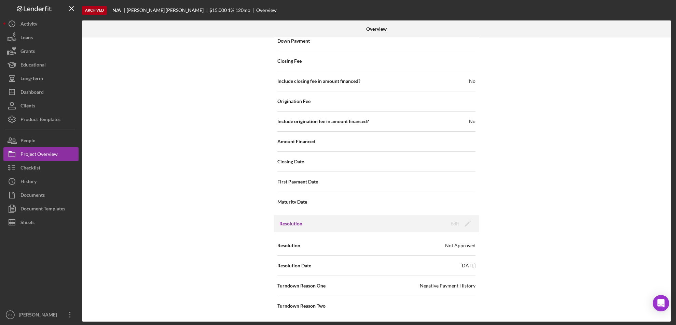
scroll to position [732, 0]
click at [45, 92] on button "Icon/Dashboard Dashboard" at bounding box center [40, 92] width 75 height 14
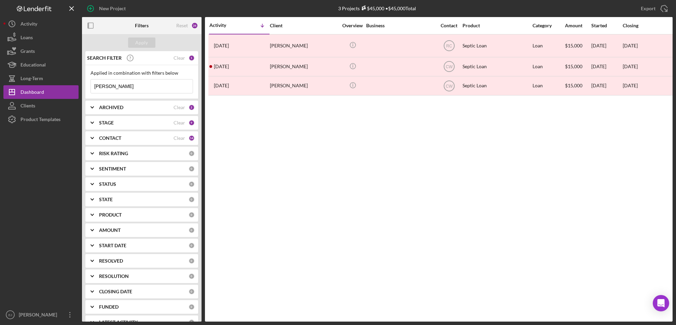
click at [138, 84] on input "[PERSON_NAME]" at bounding box center [142, 87] width 102 height 14
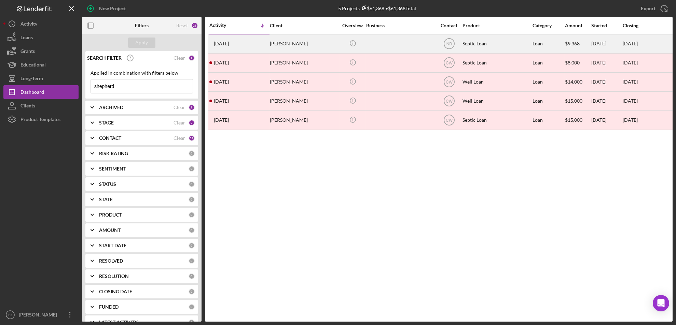
click at [296, 43] on div "[PERSON_NAME]" at bounding box center [304, 44] width 68 height 18
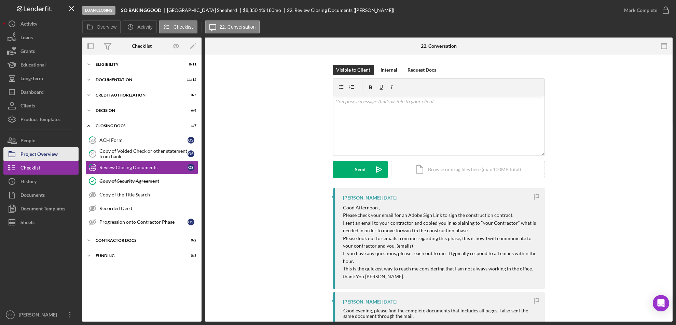
click at [54, 153] on div "Project Overview" at bounding box center [38, 154] width 37 height 15
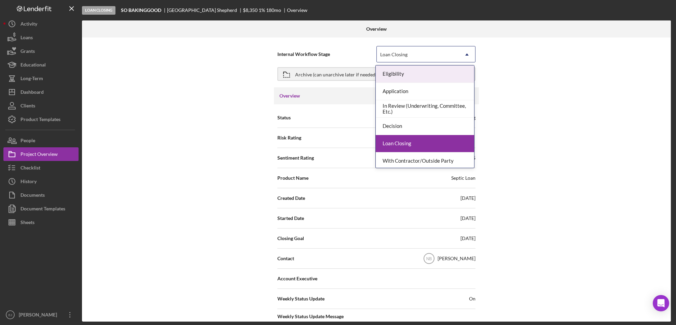
click at [466, 49] on icon "Icon/Dropdown Arrow" at bounding box center [466, 54] width 16 height 16
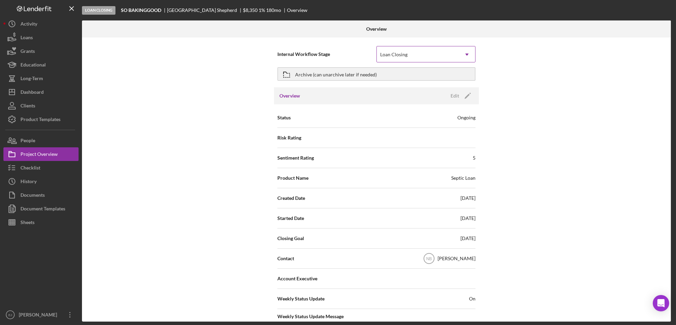
click at [468, 49] on icon "Icon/Dropdown Arrow" at bounding box center [466, 54] width 16 height 16
click at [39, 180] on button "Icon/History History" at bounding box center [40, 182] width 75 height 14
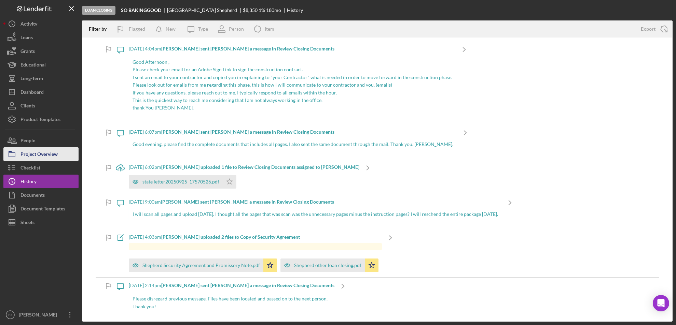
click at [32, 150] on div "Project Overview" at bounding box center [38, 154] width 37 height 15
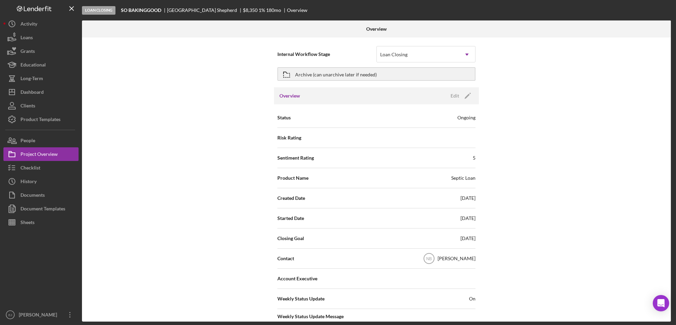
click at [571, 231] on div "Internal Workflow Stage Loan Closing Icon/Dropdown Arrow Archive (can unarchive…" at bounding box center [376, 180] width 588 height 284
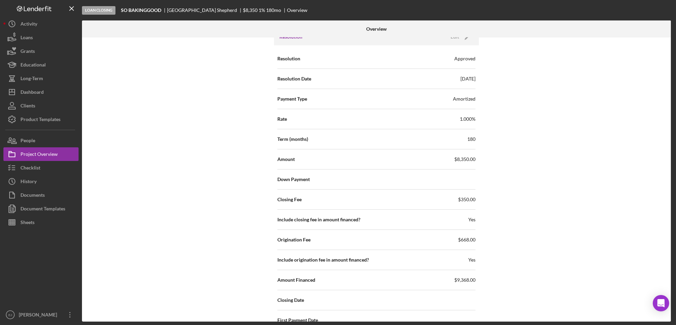
scroll to position [919, 0]
click at [57, 94] on button "Icon/Dashboard Dashboard" at bounding box center [40, 92] width 75 height 14
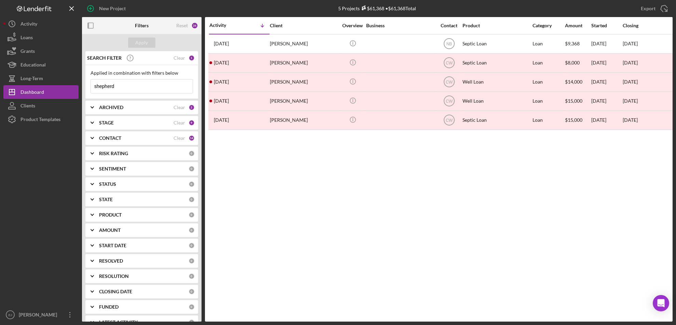
click at [160, 88] on input "shepherd" at bounding box center [142, 87] width 102 height 14
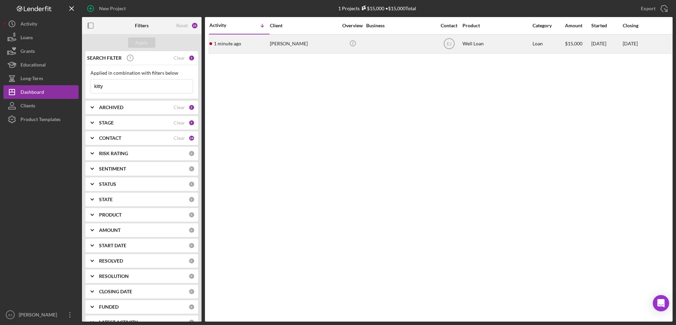
click at [283, 49] on div "[PERSON_NAME]" at bounding box center [304, 44] width 68 height 18
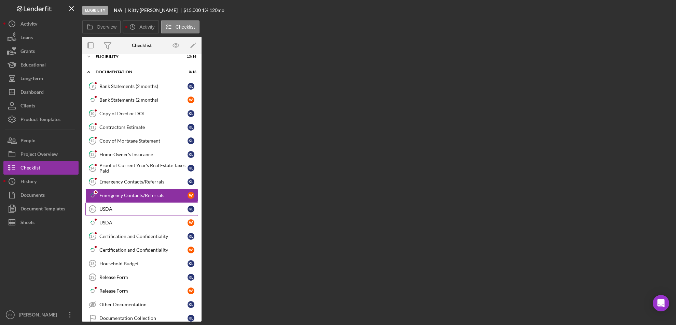
scroll to position [29, 0]
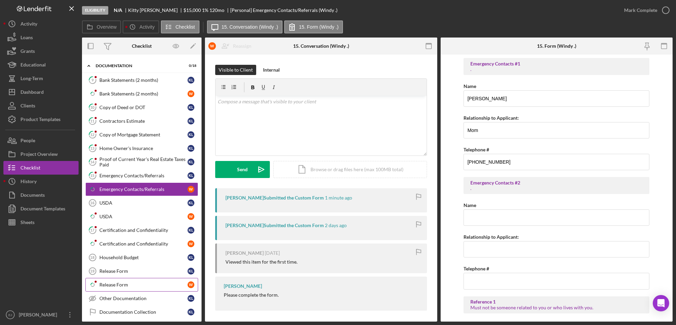
click at [146, 285] on div "Release Form" at bounding box center [143, 284] width 88 height 5
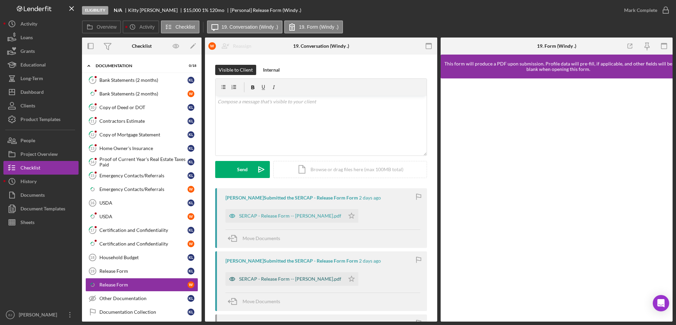
click at [278, 279] on div "SERCAP - Release Form -- [PERSON_NAME].pdf" at bounding box center [290, 278] width 102 height 5
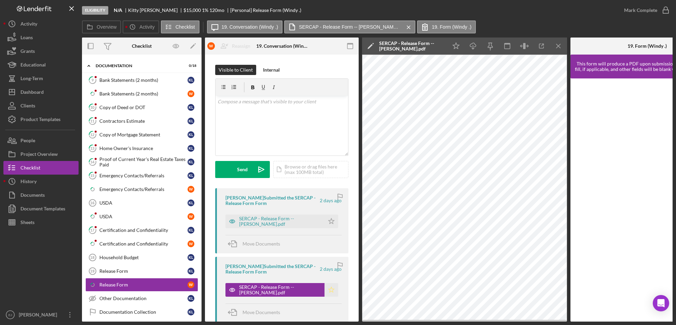
click at [329, 291] on icon "Icon/Star" at bounding box center [331, 290] width 14 height 14
click at [663, 11] on icon "button" at bounding box center [665, 10] width 17 height 17
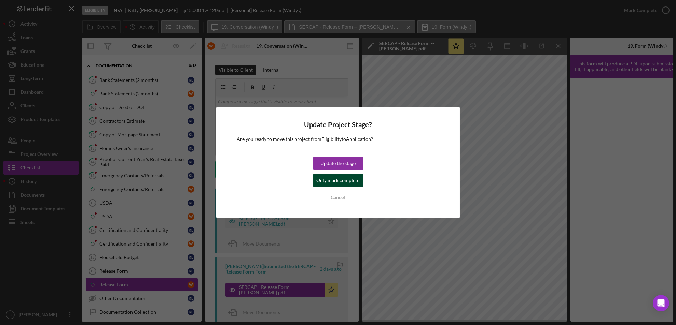
click at [324, 183] on div "Only mark complete" at bounding box center [337, 181] width 43 height 14
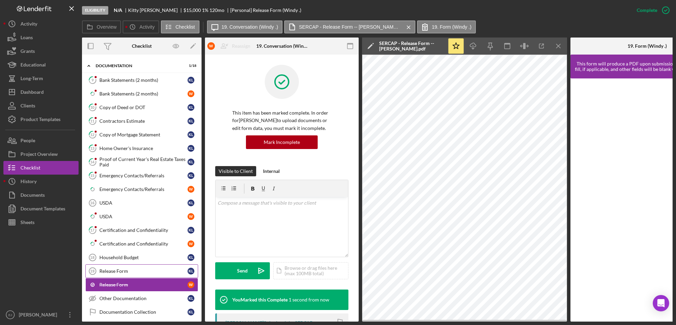
click at [126, 270] on div "Release Form" at bounding box center [143, 271] width 88 height 5
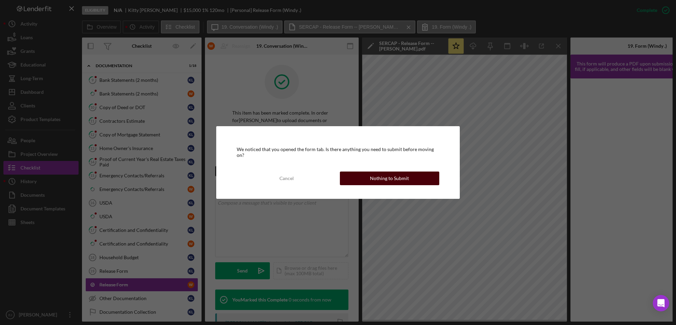
click at [401, 177] on div "Nothing to Submit" at bounding box center [389, 179] width 39 height 14
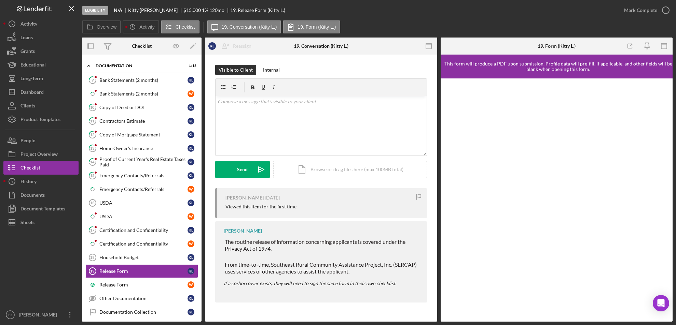
click at [436, 291] on div "Visible to Client Internal v Color teal Color pink Remove color Add row above A…" at bounding box center [321, 186] width 232 height 262
click at [128, 251] on link "Household Budget 18 Household Budget K L" at bounding box center [141, 258] width 113 height 14
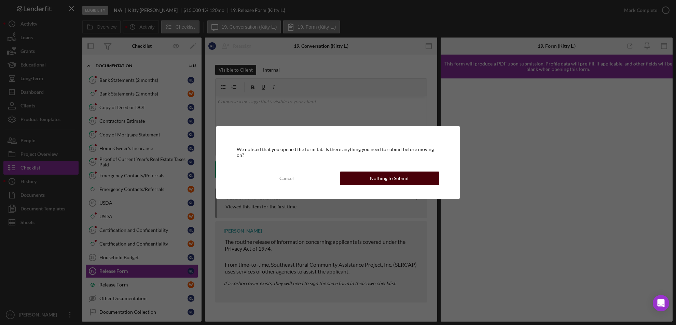
click at [406, 175] on div "Nothing to Submit" at bounding box center [389, 179] width 39 height 14
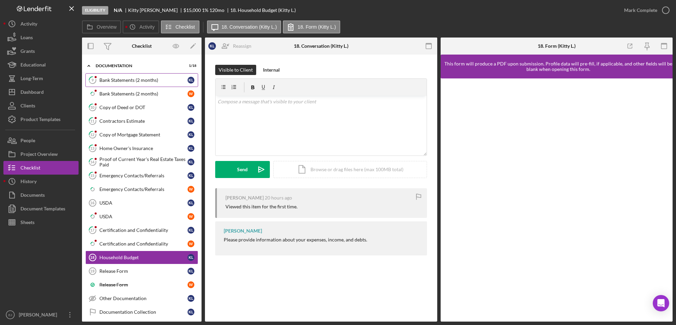
click at [132, 80] on div "Bank Statements (2 months)" at bounding box center [143, 79] width 88 height 5
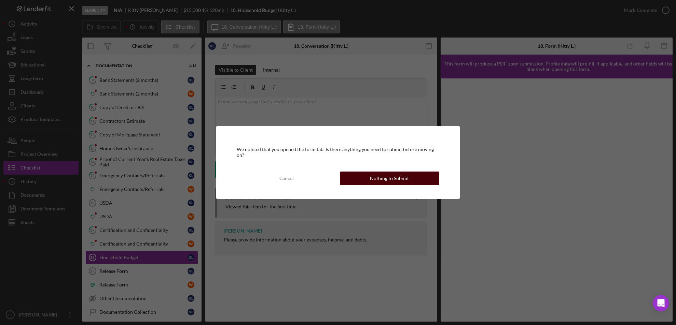
click at [391, 179] on div "Nothing to Submit" at bounding box center [389, 179] width 39 height 14
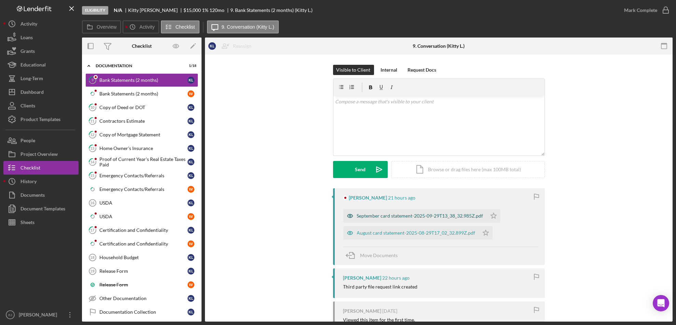
click at [397, 219] on div "September card statement-2025-09-29T13_38_32.985Z.pdf" at bounding box center [414, 216] width 143 height 14
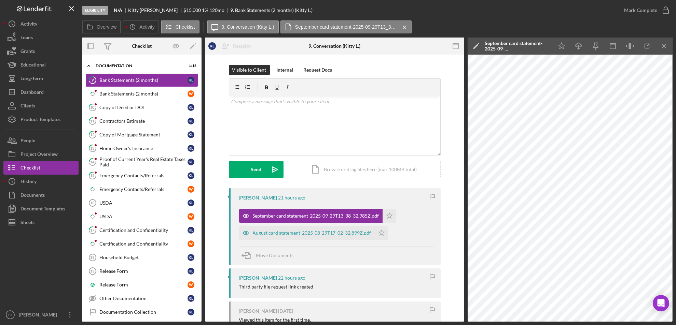
click at [659, 38] on div "Icon/Star Icon/Download Icon/Menu Close" at bounding box center [612, 46] width 119 height 17
click at [387, 212] on icon "Icon/Star" at bounding box center [389, 216] width 14 height 14
click at [378, 238] on icon "Icon/Star" at bounding box center [381, 233] width 14 height 14
click at [663, 8] on icon "button" at bounding box center [665, 10] width 17 height 17
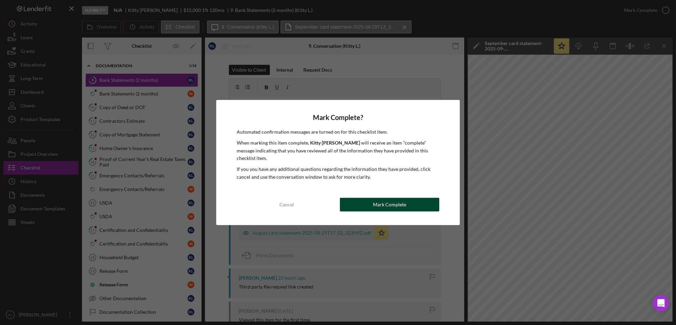
click at [426, 200] on button "Mark Complete" at bounding box center [390, 205] width 100 height 14
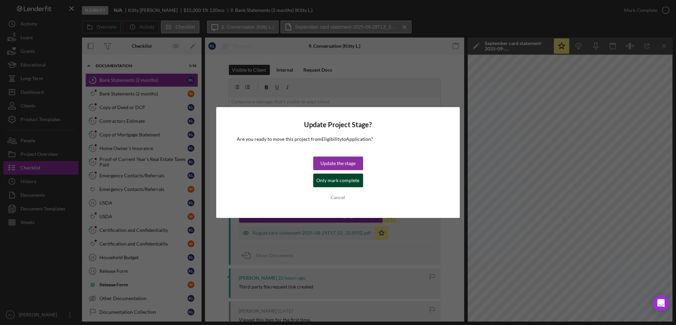
click at [337, 180] on div "Only mark complete" at bounding box center [337, 181] width 43 height 14
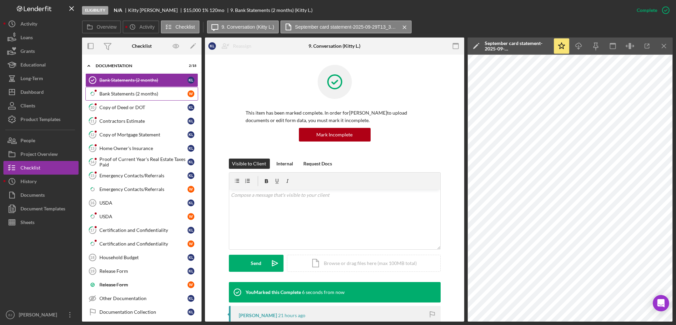
click at [143, 93] on div "Bank Statements (2 months)" at bounding box center [143, 93] width 88 height 5
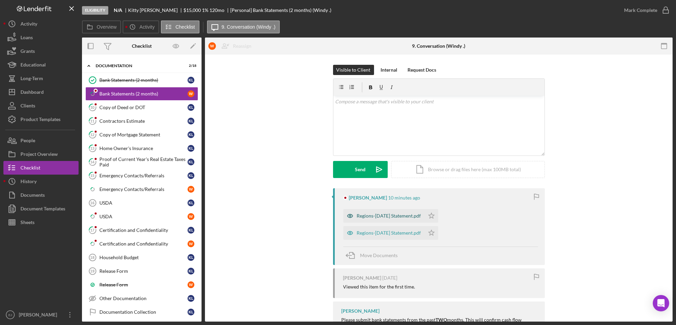
click at [421, 215] on div "Regions-[DATE] Statement.pdf" at bounding box center [389, 215] width 64 height 5
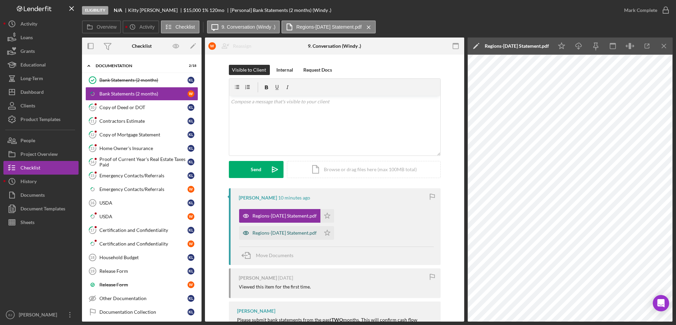
click at [317, 235] on div "Regions-[DATE] Statement.pdf" at bounding box center [285, 232] width 64 height 5
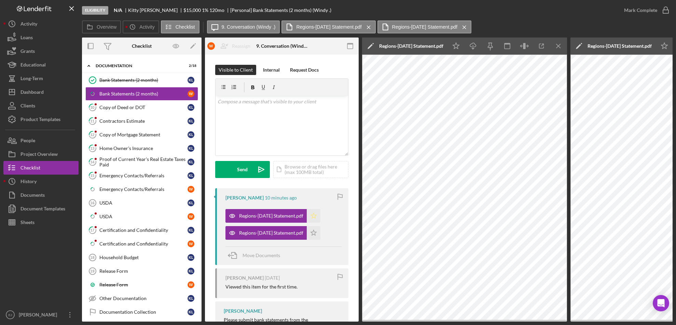
click at [320, 215] on icon "Icon/Star" at bounding box center [314, 216] width 14 height 14
click at [320, 229] on icon "Icon/Star" at bounding box center [314, 233] width 14 height 14
click at [663, 5] on icon "button" at bounding box center [665, 10] width 17 height 17
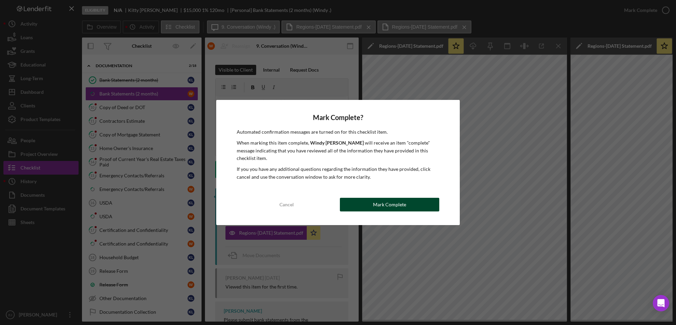
click at [392, 203] on div "Mark Complete" at bounding box center [389, 205] width 33 height 14
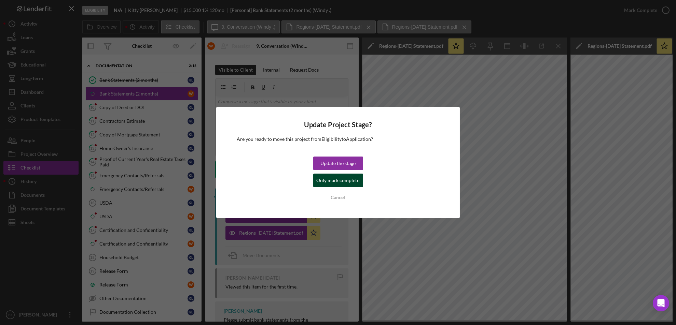
click at [338, 183] on div "Only mark complete" at bounding box center [337, 181] width 43 height 14
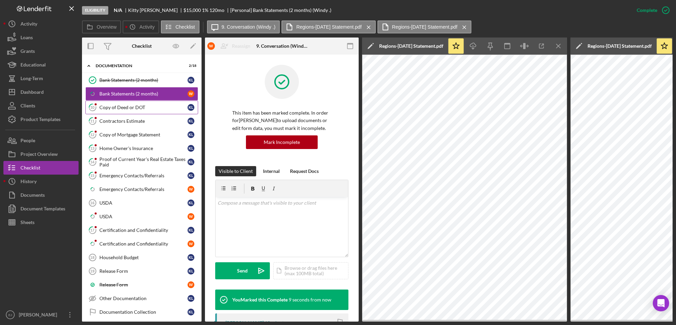
click at [153, 108] on div "Copy of Deed or DOT" at bounding box center [143, 107] width 88 height 5
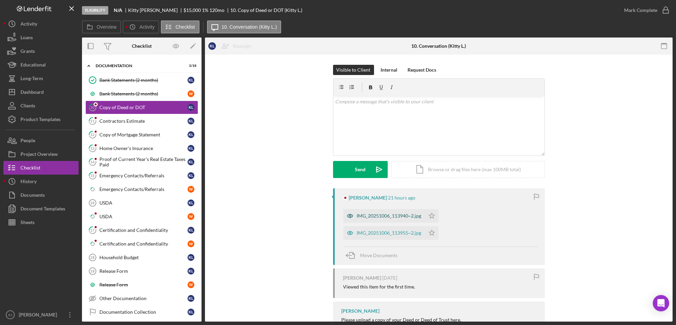
click at [411, 216] on div "IMG_20251006_113940~2.jpg" at bounding box center [389, 215] width 65 height 5
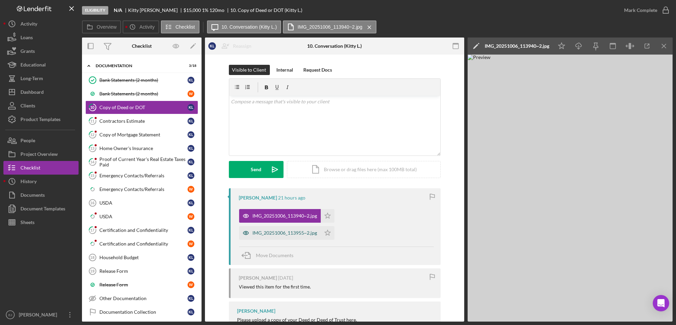
click at [290, 229] on div "IMG_20251006_113955~2.jpg" at bounding box center [280, 233] width 82 height 14
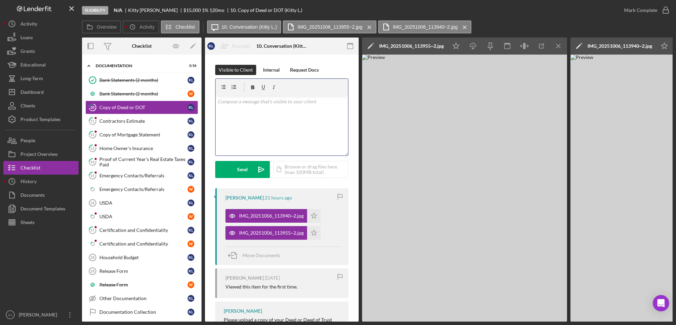
click at [257, 107] on div "v Color teal Color pink Remove color Add row above Add row below Add column bef…" at bounding box center [281, 126] width 132 height 60
click at [249, 177] on button "Send Icon/icon-invite-send" at bounding box center [242, 169] width 55 height 17
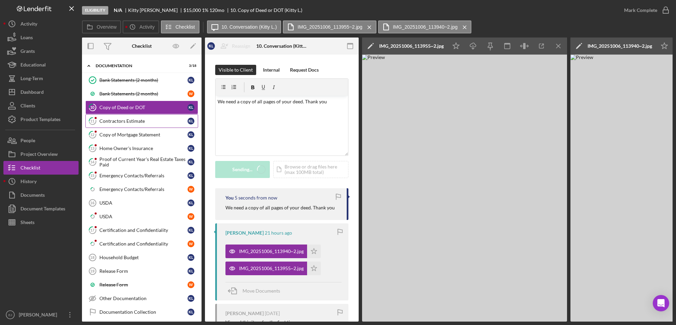
click at [135, 119] on div "Contractors Estimate" at bounding box center [143, 120] width 88 height 5
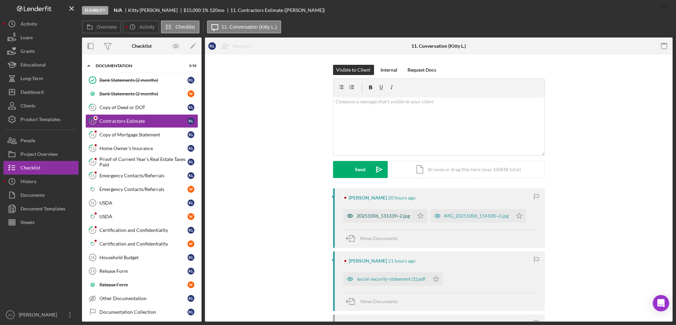
click at [387, 214] on div "20251006_131339~2.jpg" at bounding box center [383, 215] width 53 height 5
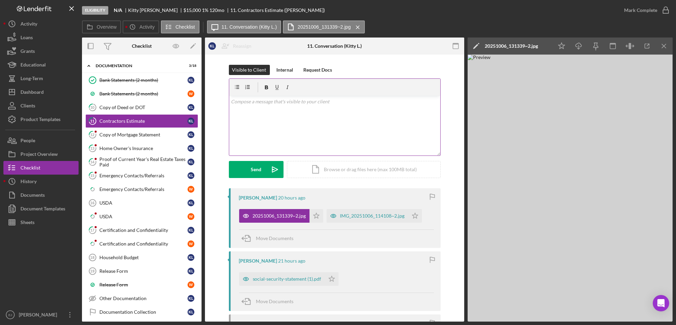
click at [245, 105] on p at bounding box center [334, 102] width 207 height 8
click at [231, 112] on p "We loan up to $14999.00" at bounding box center [334, 112] width 207 height 8
click at [252, 110] on p "The max We loan up to $14999.00" at bounding box center [334, 112] width 207 height 8
click at [265, 109] on p "The max we loan up to $14999.00" at bounding box center [334, 112] width 207 height 8
click at [323, 108] on p "The max we loan is up to $14999.00" at bounding box center [334, 112] width 207 height 8
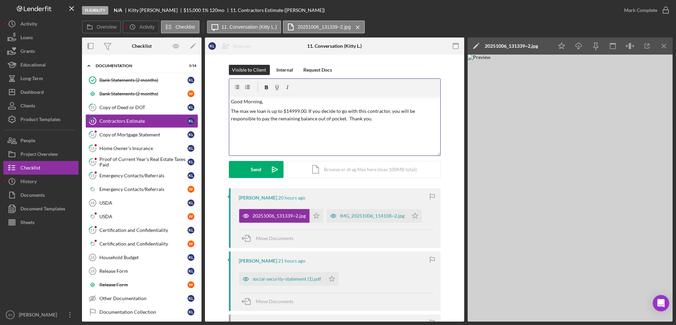
click at [347, 118] on p "The max we loan is up to $14999.00. If you decide to go with this contractor, y…" at bounding box center [334, 115] width 207 height 15
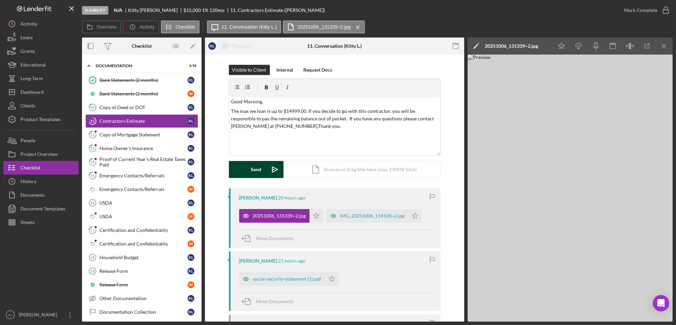
click at [256, 166] on div "Send" at bounding box center [256, 169] width 11 height 17
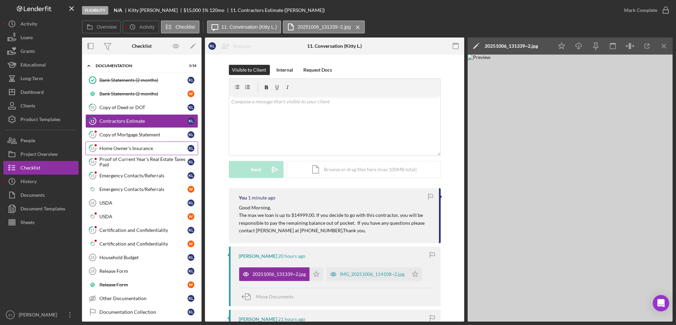
click at [126, 146] on div "Home Owner's Insurance" at bounding box center [143, 148] width 88 height 5
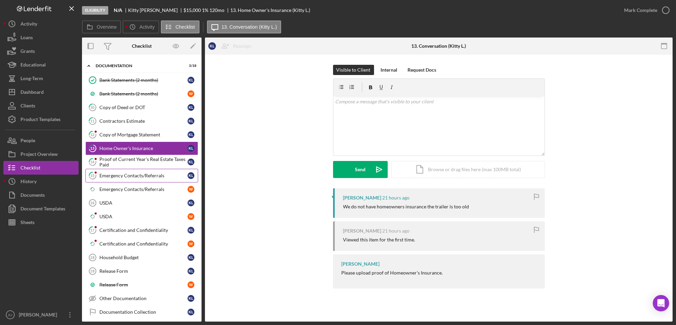
click at [142, 175] on div "Emergency Contacts/Referrals" at bounding box center [143, 175] width 88 height 5
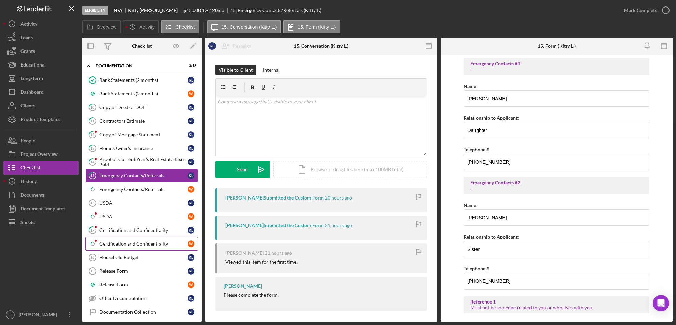
click at [133, 243] on div "Certification and Confidentiality" at bounding box center [143, 243] width 88 height 5
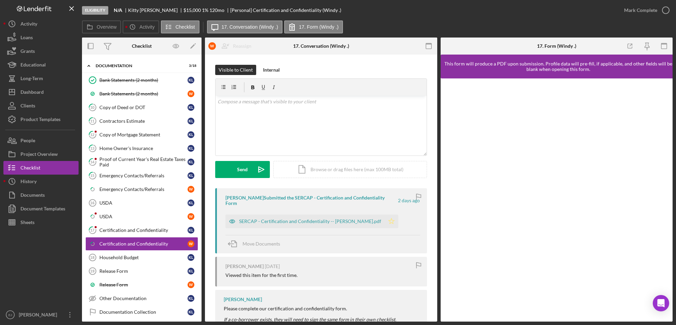
click at [394, 224] on icon "Icon/Star" at bounding box center [391, 222] width 14 height 14
click at [665, 11] on icon "button" at bounding box center [665, 10] width 17 height 17
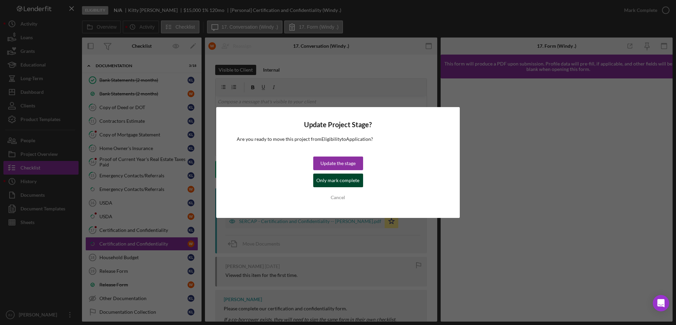
click at [344, 180] on div "Only mark complete" at bounding box center [337, 181] width 43 height 14
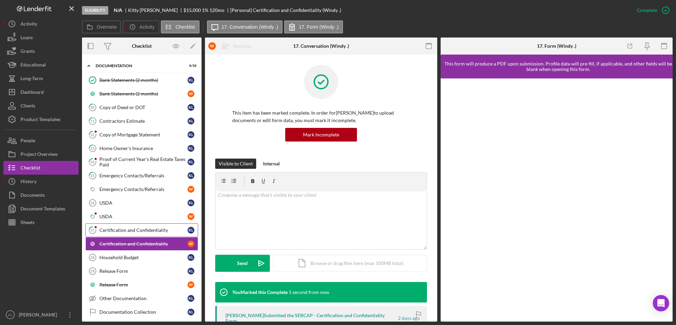
click at [133, 228] on div "Certification and Confidentiality" at bounding box center [143, 230] width 88 height 5
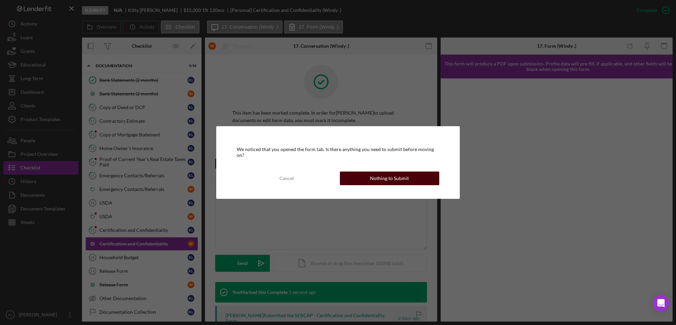
click at [380, 177] on div "Nothing to Submit" at bounding box center [389, 179] width 39 height 14
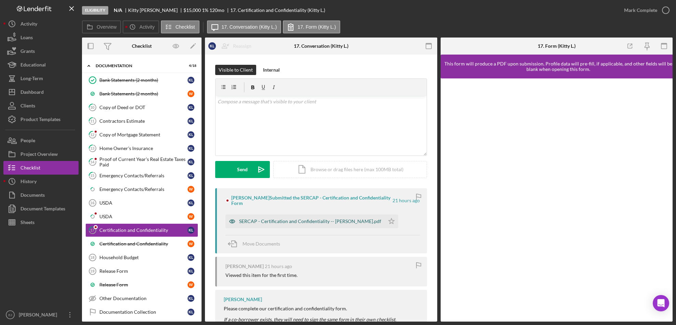
click at [326, 220] on div "SERCAP - Certification and Confidentiality -- [PERSON_NAME].pdf" at bounding box center [310, 221] width 142 height 5
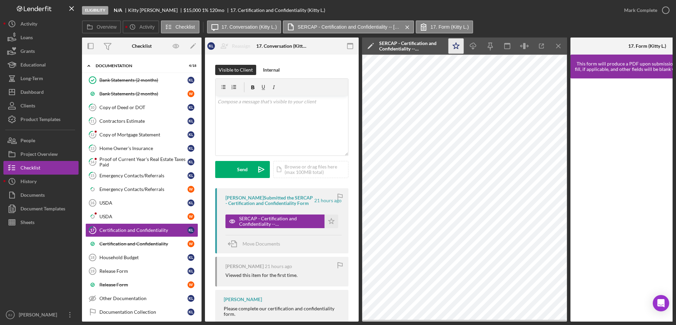
click at [457, 47] on polygon "button" at bounding box center [456, 46] width 6 height 6
click at [664, 10] on icon "button" at bounding box center [665, 10] width 17 height 17
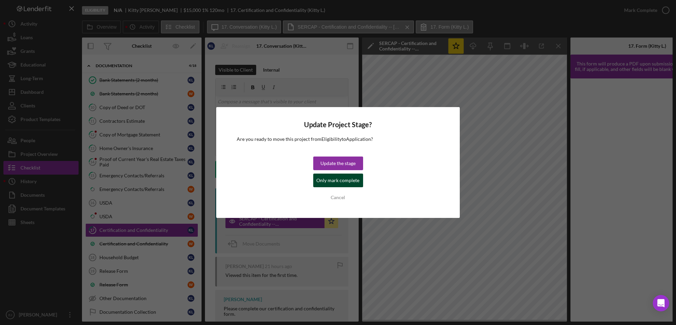
click at [350, 180] on div "Only mark complete" at bounding box center [337, 181] width 43 height 14
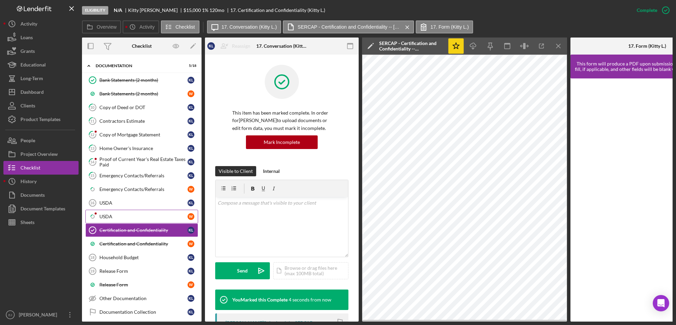
click at [127, 211] on link "Icon/Checklist Item Sub Partial USDA W" at bounding box center [141, 217] width 113 height 14
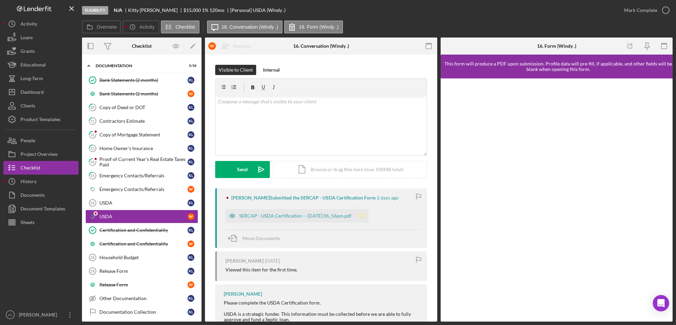
click at [368, 213] on icon "Icon/Star" at bounding box center [362, 216] width 14 height 14
click at [665, 11] on icon "button" at bounding box center [665, 10] width 17 height 17
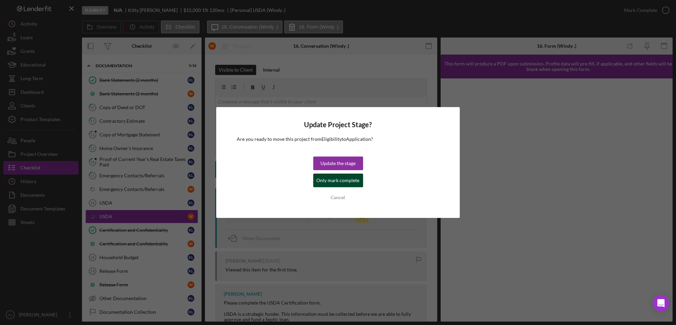
click at [350, 178] on div "Only mark complete" at bounding box center [337, 181] width 43 height 14
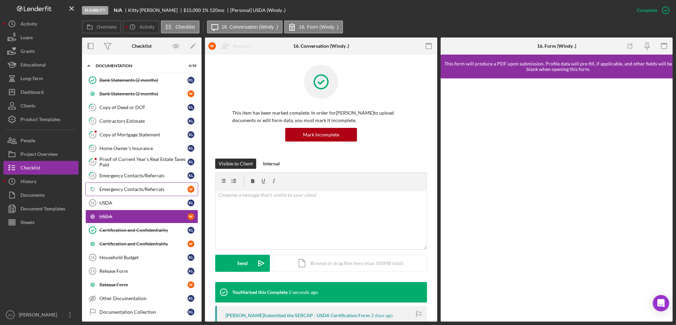
click at [133, 185] on link "Icon/Checklist Item Sub Partial Emergency Contacts/Referrals W" at bounding box center [141, 190] width 113 height 14
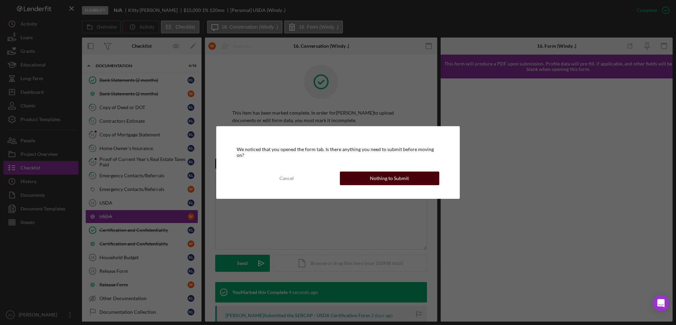
click at [414, 175] on button "Nothing to Submit" at bounding box center [390, 179] width 100 height 14
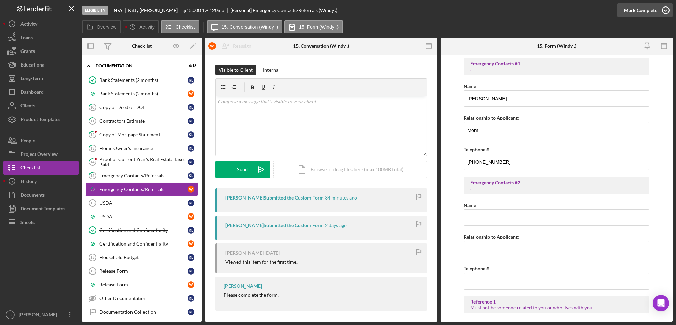
click at [665, 7] on circle "button" at bounding box center [665, 10] width 7 height 7
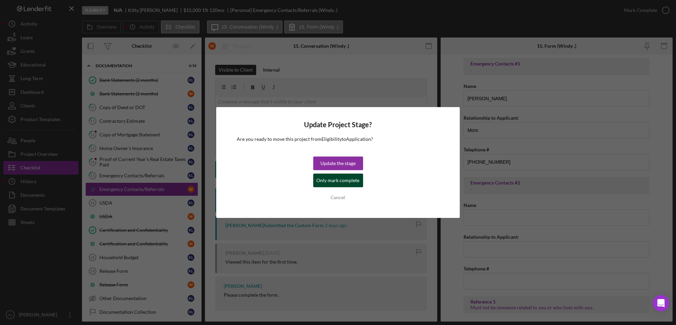
click at [356, 183] on div "Only mark complete" at bounding box center [337, 181] width 43 height 14
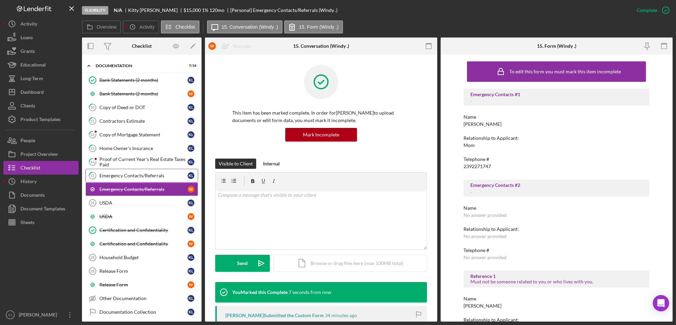
click at [150, 179] on link "15 Emergency Contacts/Referrals K L" at bounding box center [141, 176] width 113 height 14
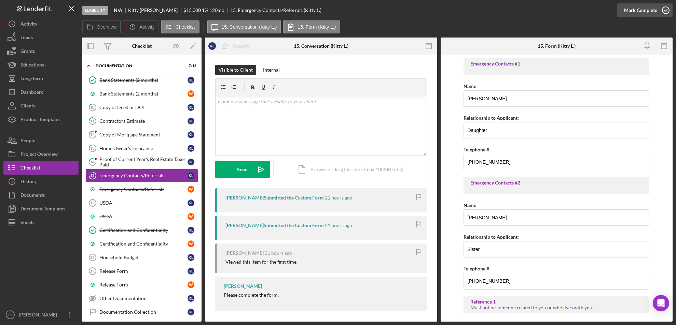
click at [665, 11] on icon "button" at bounding box center [665, 10] width 17 height 17
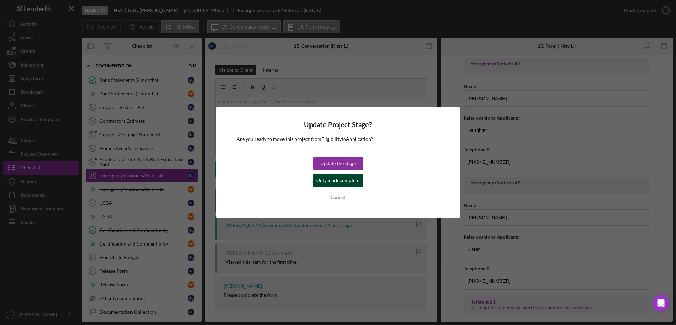
click at [354, 185] on div "Only mark complete" at bounding box center [337, 181] width 43 height 14
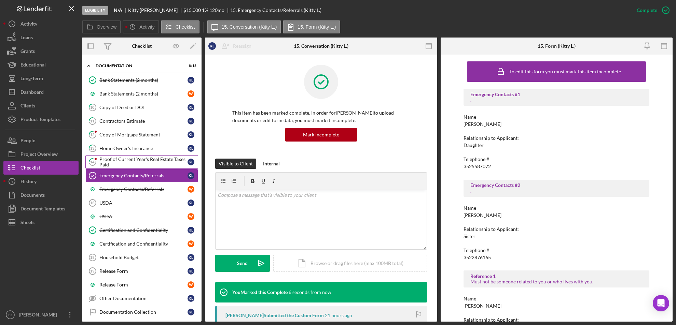
click at [166, 157] on div "Proof of Current Year's Real Estate Taxes Paid" at bounding box center [143, 162] width 88 height 11
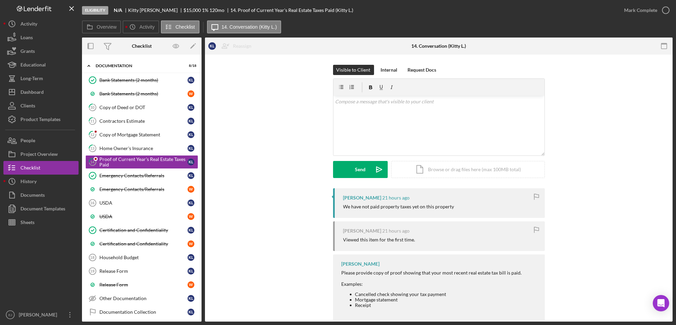
click at [642, 260] on div "[PERSON_NAME] 21 hours ago We have not paid property taxes yet on this property…" at bounding box center [438, 256] width 447 height 137
click at [132, 146] on div "Home Owner's Insurance" at bounding box center [143, 148] width 88 height 5
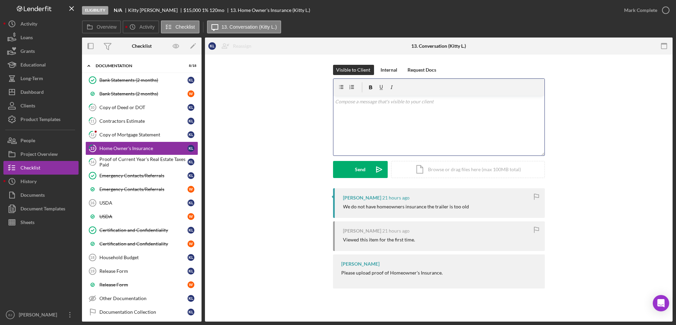
click at [367, 109] on div "v Color teal Color pink Remove color Add row above Add row below Add column bef…" at bounding box center [438, 126] width 211 height 60
click at [361, 176] on div "Send" at bounding box center [360, 169] width 11 height 17
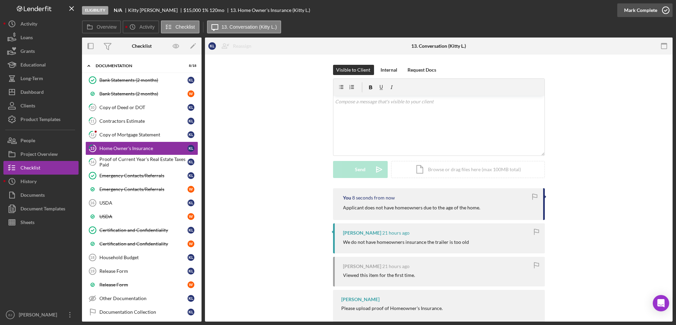
click at [668, 17] on div "Mark Complete" at bounding box center [644, 10] width 55 height 20
click at [123, 133] on div "Copy of Mortgage Statement" at bounding box center [143, 134] width 88 height 5
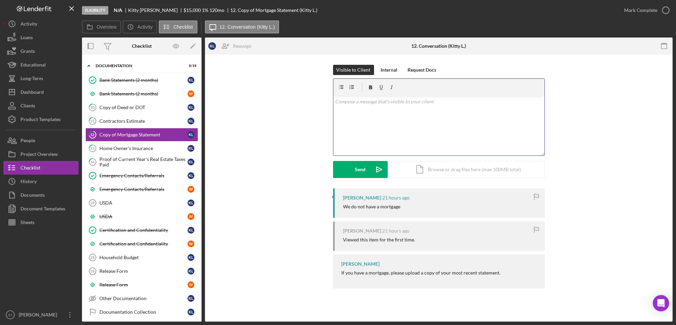
click at [341, 109] on div "v Color teal Color pink Remove color Add row above Add row below Add column bef…" at bounding box center [438, 126] width 211 height 60
click at [667, 14] on icon "button" at bounding box center [665, 10] width 17 height 17
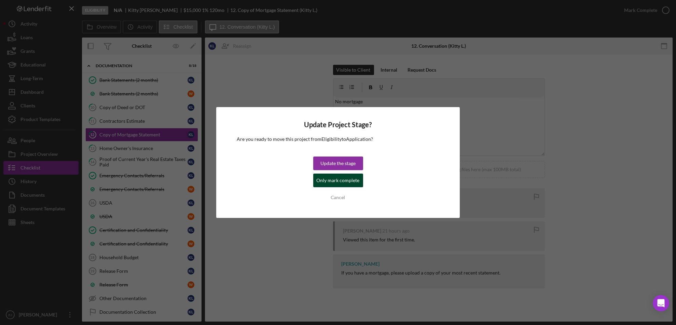
click at [358, 181] on button "Only mark complete" at bounding box center [338, 181] width 50 height 14
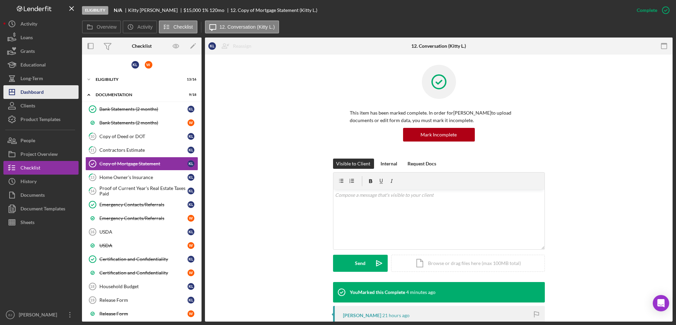
click at [39, 91] on div "Dashboard" at bounding box center [31, 92] width 23 height 15
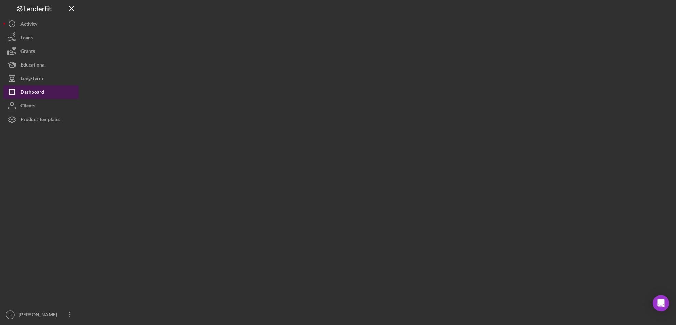
click at [39, 91] on div "Dashboard" at bounding box center [32, 92] width 24 height 15
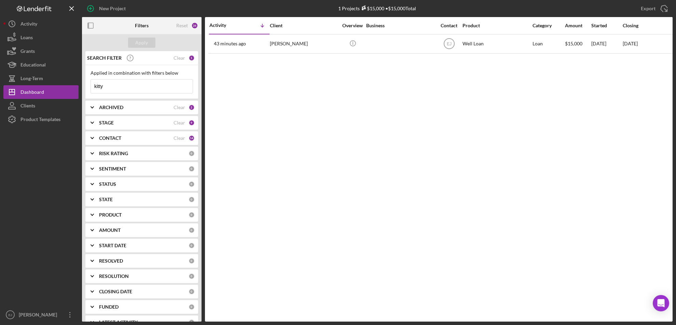
click at [112, 88] on input "kitty" at bounding box center [142, 87] width 102 height 14
type input "k"
type input "beggs"
click at [146, 44] on div "Apply" at bounding box center [142, 43] width 13 height 10
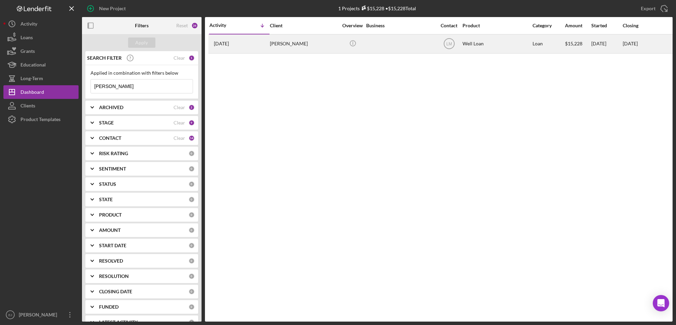
click at [299, 49] on div "Floyd Beggs" at bounding box center [304, 44] width 68 height 18
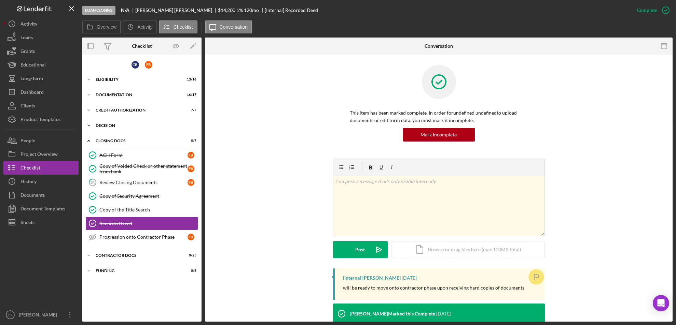
click at [93, 123] on icon "Icon/Expander" at bounding box center [89, 126] width 14 height 14
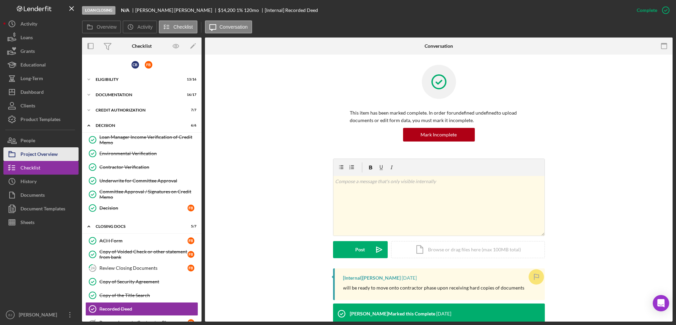
click at [35, 155] on div "Project Overview" at bounding box center [38, 154] width 37 height 15
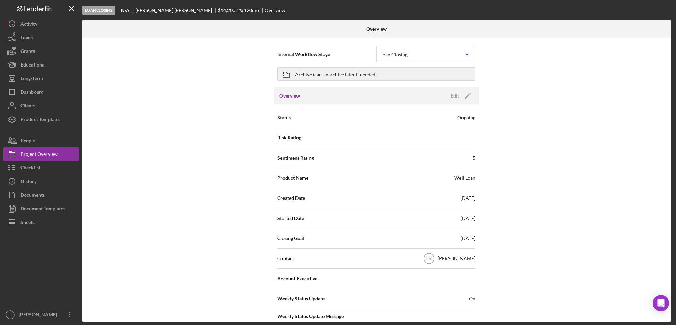
click at [668, 276] on div "Internal Workflow Stage Loan Closing Icon/Dropdown Arrow Archive (can unarchive…" at bounding box center [376, 180] width 588 height 284
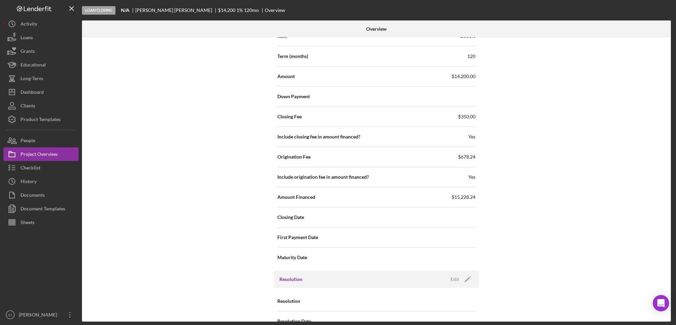
scroll to position [692, 0]
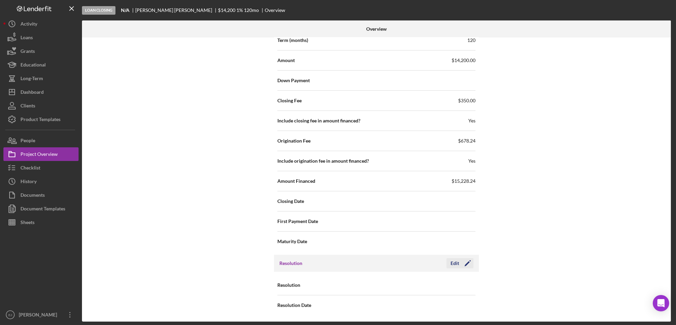
click at [452, 258] on div "Edit" at bounding box center [454, 263] width 9 height 10
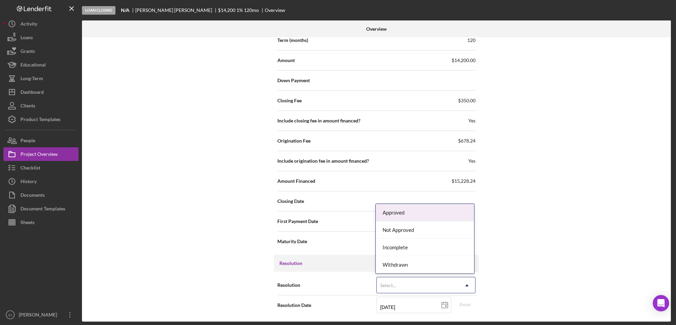
click at [462, 282] on icon "Icon/Dropdown Arrow" at bounding box center [466, 286] width 16 height 16
click at [424, 213] on div "Approved" at bounding box center [424, 212] width 98 height 17
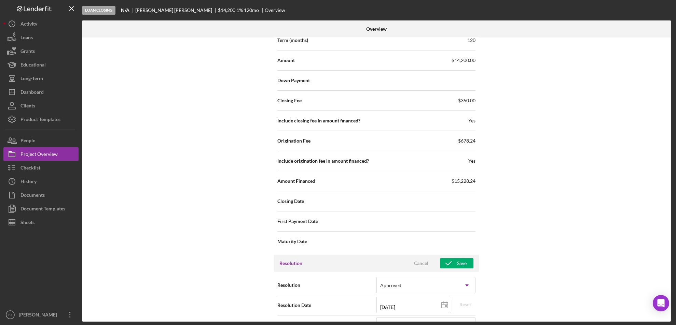
click at [668, 282] on div "Internal Workflow Stage Loan Closing Icon/Dropdown Arrow Archive (can unarchive…" at bounding box center [376, 180] width 588 height 284
click at [443, 302] on icon at bounding box center [444, 305] width 17 height 17
type input "[DATE]"
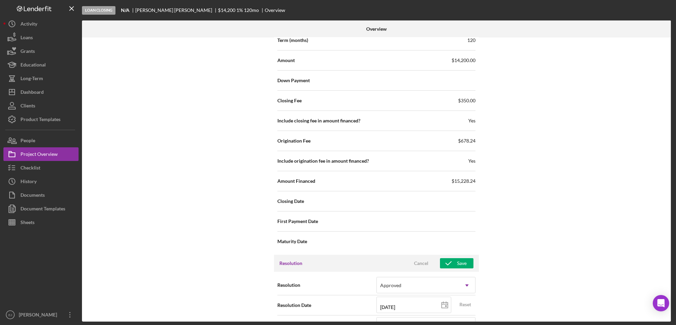
type input "[DATE]"
type input "07/08/2025"
type input "2025-07-08"
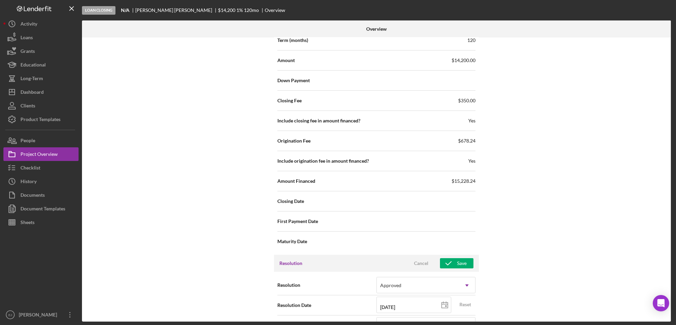
type input "2025-07-08"
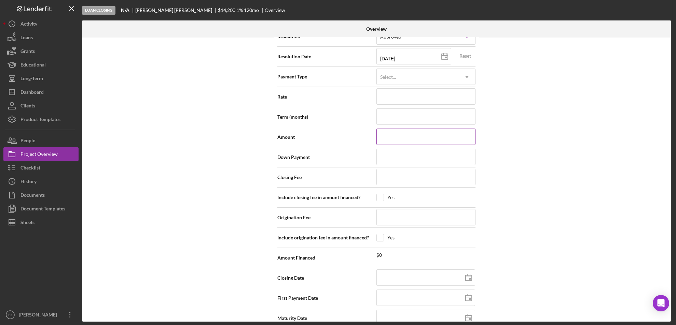
click at [397, 137] on input at bounding box center [425, 137] width 99 height 16
type input "$1"
type input "$14"
type input "$149"
type input "$1,499"
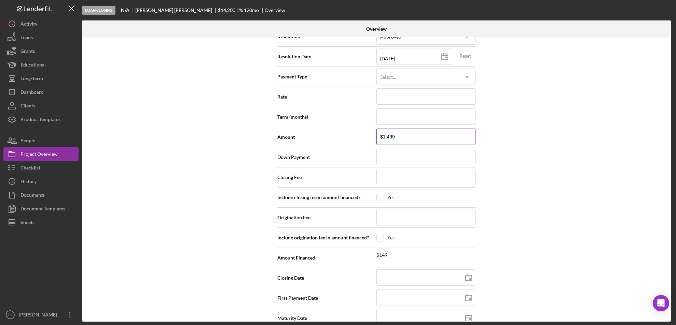
type input "$14,999"
type input "$149,999"
type input "$14,999"
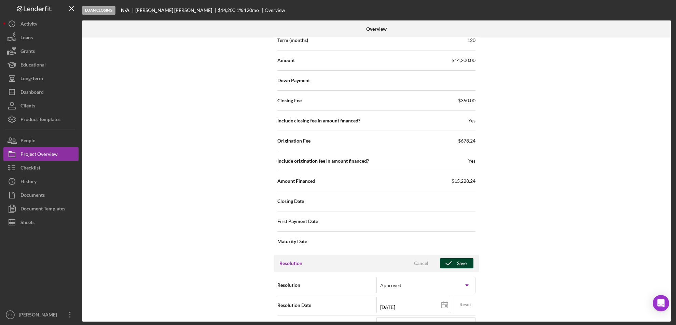
type input "$14,999"
click at [461, 263] on div "Save" at bounding box center [462, 263] width 10 height 10
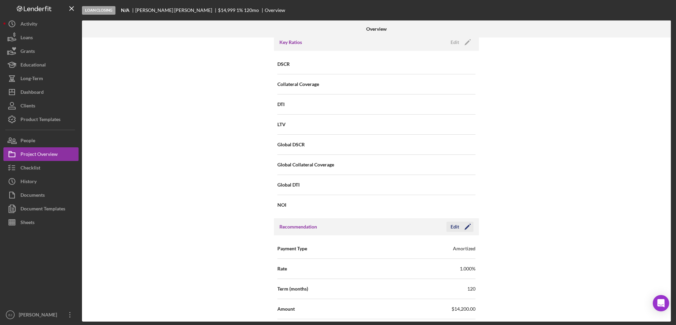
click at [456, 225] on div "Edit" at bounding box center [454, 227] width 9 height 10
click at [426, 230] on button "Cancel" at bounding box center [421, 227] width 34 height 10
click at [457, 225] on div "Edit" at bounding box center [454, 227] width 9 height 10
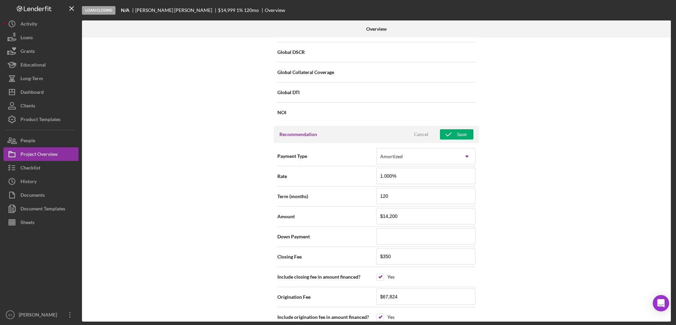
scroll to position [551, 0]
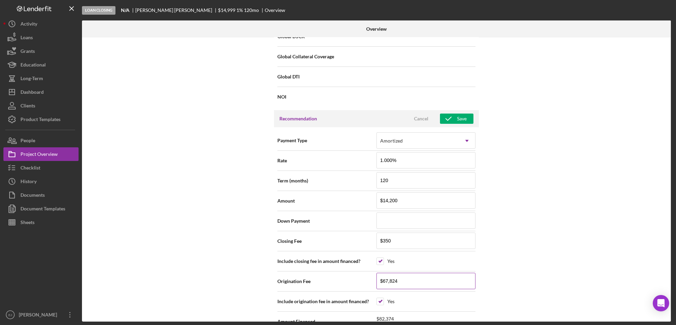
click at [412, 280] on input "$67,824" at bounding box center [425, 281] width 99 height 16
type input "$6,782"
type input "$678"
type input "$67"
type input "$6"
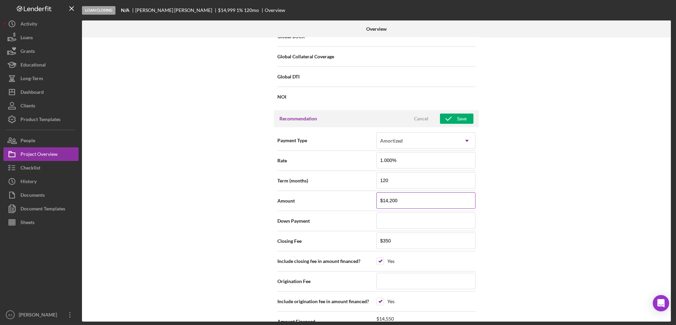
click at [406, 200] on input "$14,200" at bounding box center [425, 201] width 99 height 16
type input "$1,420"
type input "$142"
type input "$14"
type input "$149"
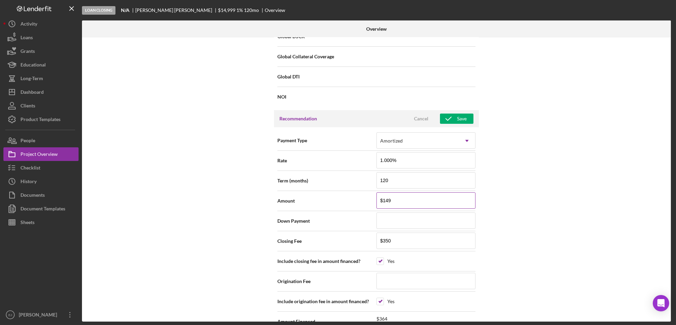
type input "$1,499"
type input "$14,999"
click at [513, 199] on div "Internal Workflow Stage Loan Closing Icon/Dropdown Arrow Archive (can unarchive…" at bounding box center [376, 180] width 588 height 284
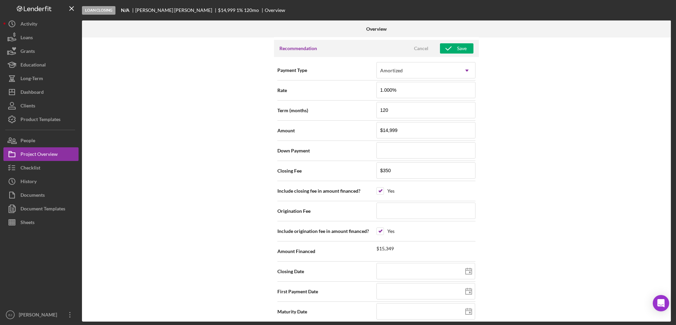
scroll to position [641, 0]
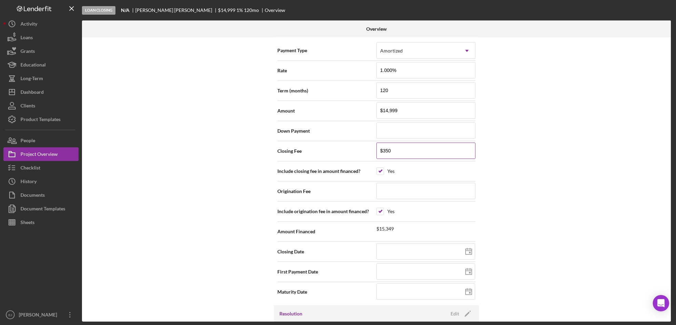
click at [400, 152] on input "$350" at bounding box center [425, 151] width 99 height 16
type input "$35"
type input "$3"
click at [668, 144] on div "Internal Workflow Stage Loan Closing Icon/Dropdown Arrow Archive (can unarchive…" at bounding box center [376, 180] width 588 height 284
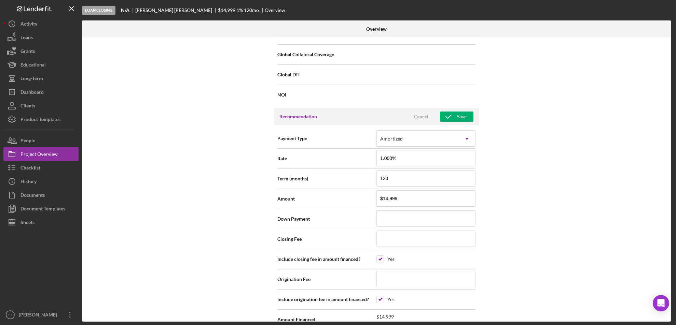
scroll to position [551, 0]
click at [449, 116] on icon "button" at bounding box center [448, 118] width 17 height 17
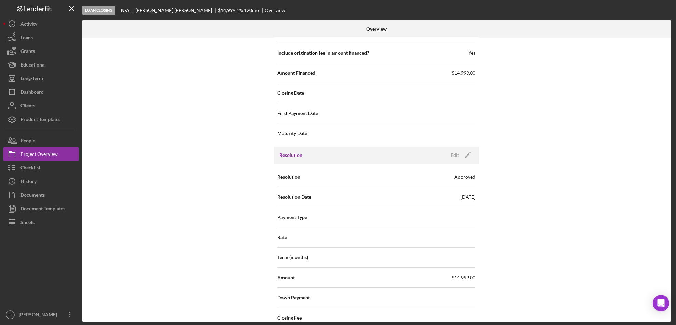
scroll to position [954, 0]
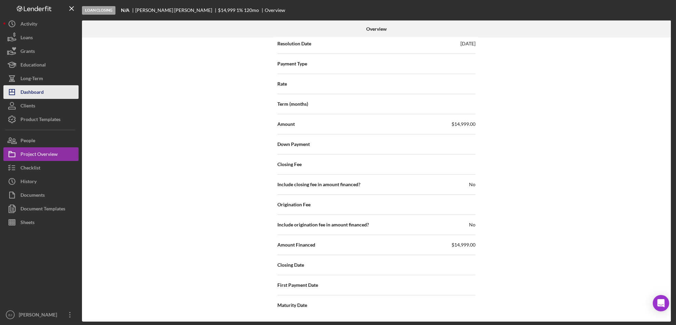
click at [44, 89] on button "Icon/Dashboard Dashboard" at bounding box center [40, 92] width 75 height 14
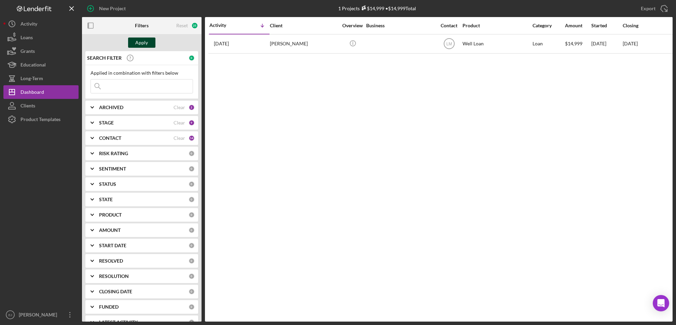
click at [144, 41] on div "Apply" at bounding box center [142, 43] width 13 height 10
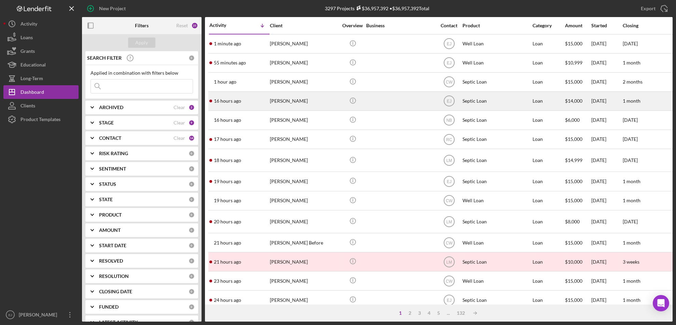
click at [282, 100] on div "Hannah Elwood" at bounding box center [304, 101] width 68 height 18
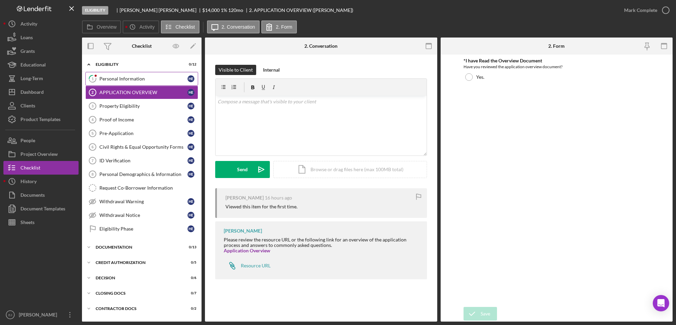
click at [117, 79] on div "Personal Information" at bounding box center [143, 78] width 88 height 5
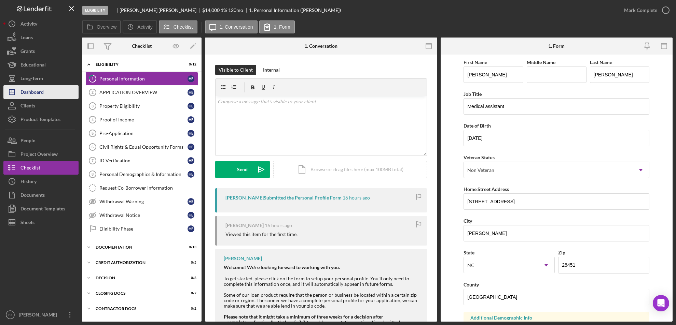
click at [48, 88] on button "Icon/Dashboard Dashboard" at bounding box center [40, 92] width 75 height 14
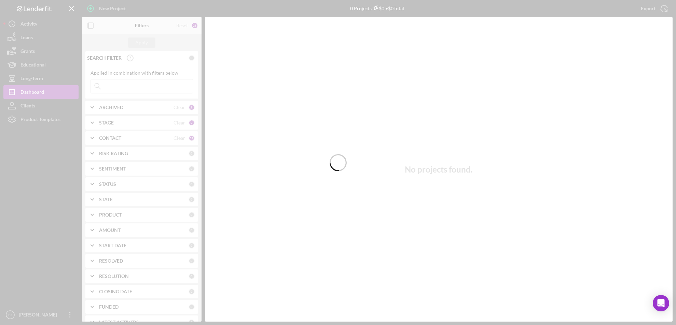
click at [118, 88] on div at bounding box center [338, 162] width 676 height 325
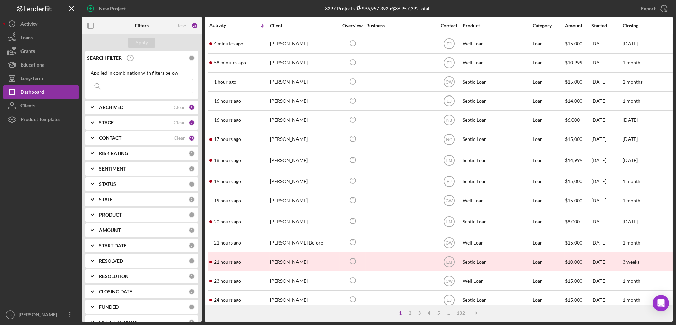
click at [118, 88] on input at bounding box center [142, 87] width 102 height 14
click at [148, 39] on button "Apply" at bounding box center [141, 43] width 27 height 10
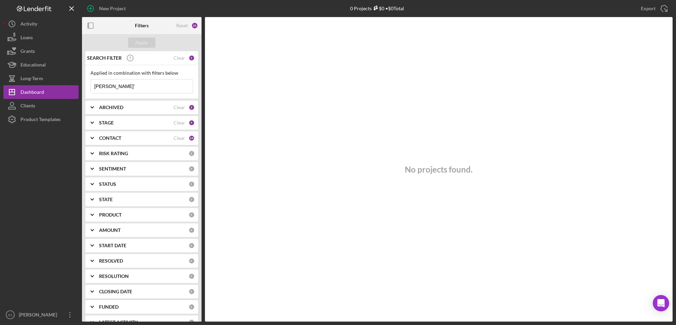
click at [121, 84] on input "Burdick'" at bounding box center [142, 87] width 102 height 14
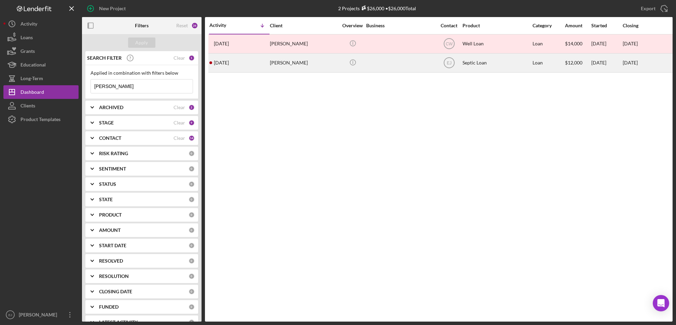
click at [303, 61] on div "Shiana Marini" at bounding box center [304, 63] width 68 height 18
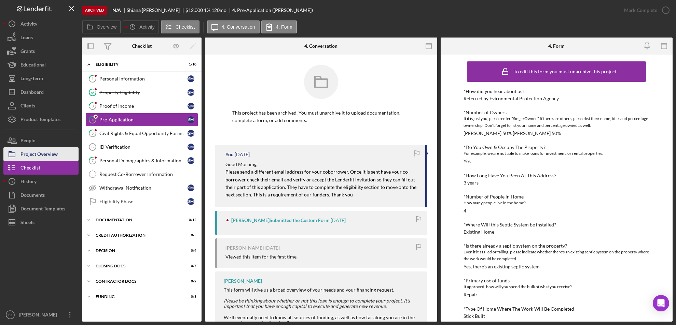
click at [44, 154] on div "Project Overview" at bounding box center [38, 154] width 37 height 15
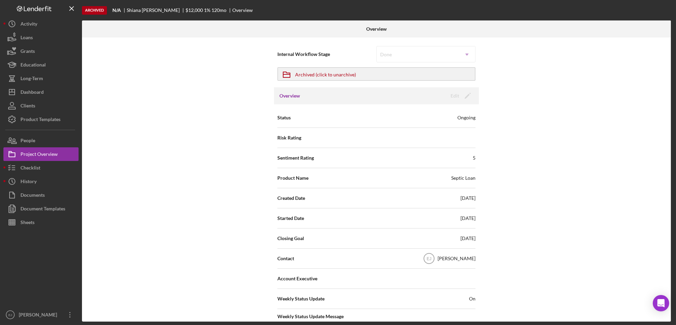
click at [592, 271] on div "Internal Workflow Stage Done Icon/Dropdown Arrow Icon/Archived Archived (click …" at bounding box center [376, 180] width 588 height 284
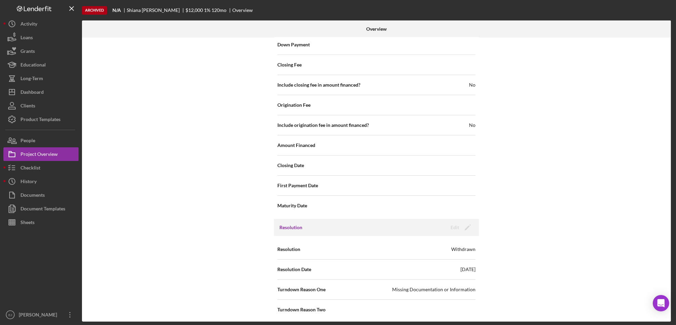
scroll to position [732, 0]
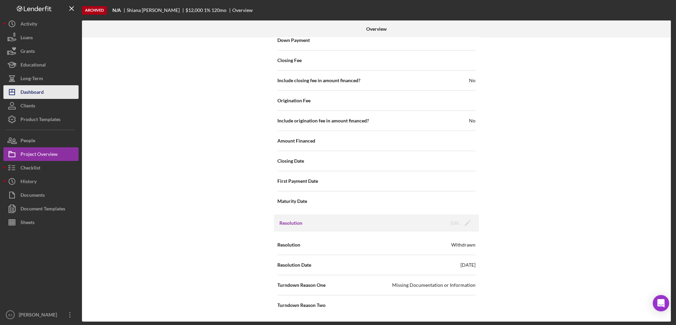
click at [52, 88] on button "Icon/Dashboard Dashboard" at bounding box center [40, 92] width 75 height 14
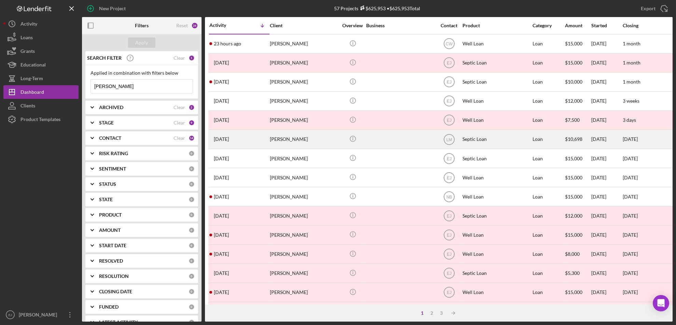
click at [283, 138] on div "Chris Burdick" at bounding box center [304, 139] width 68 height 18
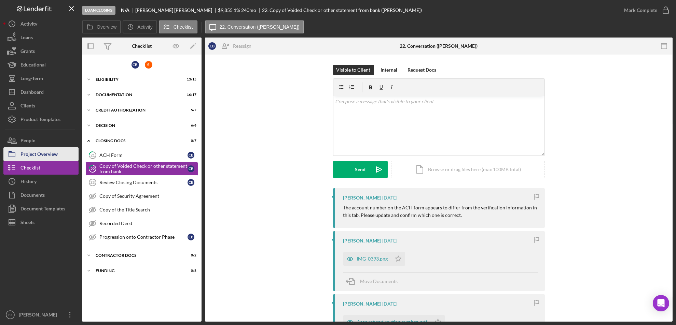
click at [42, 151] on div "Project Overview" at bounding box center [38, 154] width 37 height 15
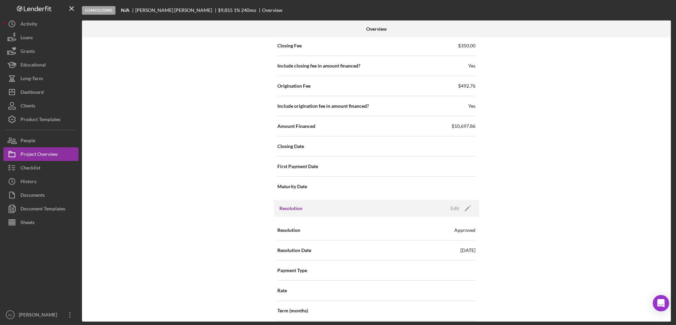
scroll to position [498, 0]
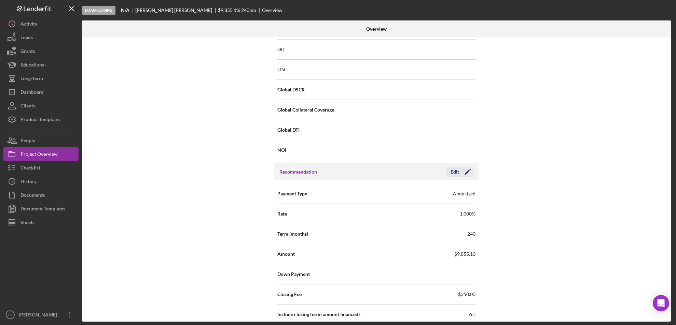
click at [456, 172] on div "Edit" at bounding box center [454, 172] width 9 height 10
click at [671, 292] on div "Overview Internal Workflow Stage Loan Closing Icon/Dropdown Arrow Archive (can …" at bounding box center [377, 170] width 590 height 301
click at [452, 253] on input "$98,551" at bounding box center [425, 254] width 99 height 16
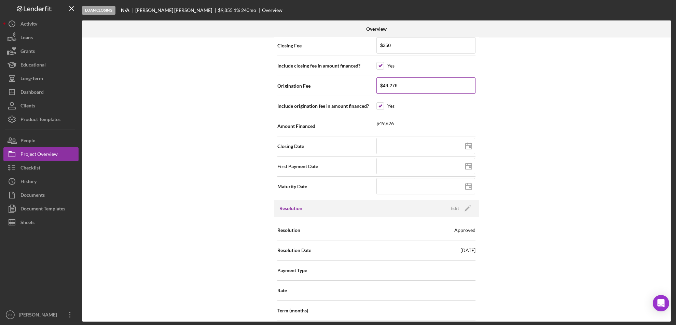
click at [406, 86] on input "$49,276" at bounding box center [425, 85] width 99 height 16
click at [526, 74] on div "Internal Workflow Stage Loan Closing Icon/Dropdown Arrow Archive (can unarchive…" at bounding box center [376, 180] width 588 height 284
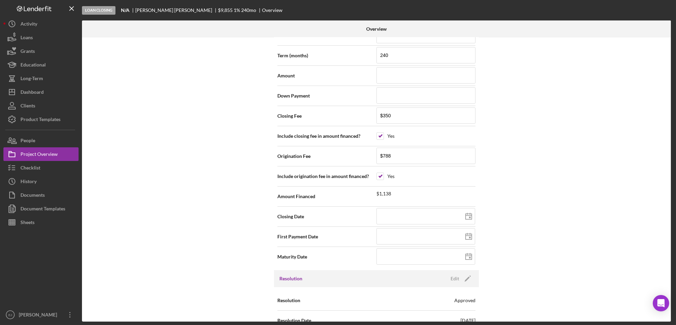
scroll to position [675, 0]
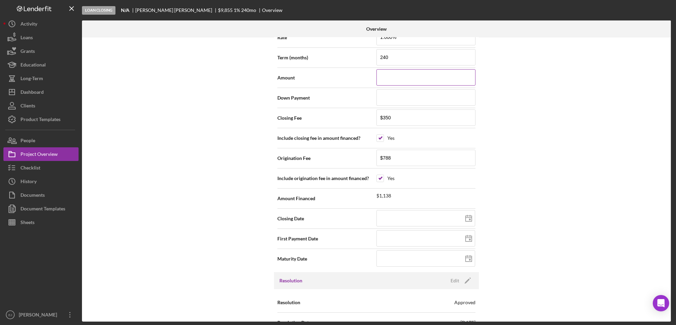
click at [390, 79] on input at bounding box center [425, 77] width 99 height 16
click at [609, 118] on div "Internal Workflow Stage Loan Closing Icon/Dropdown Arrow Archive (can unarchive…" at bounding box center [376, 180] width 588 height 284
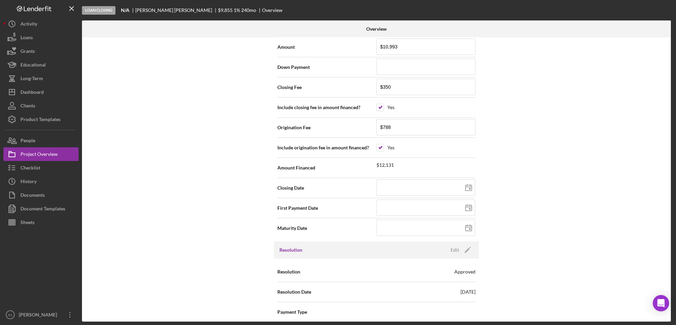
scroll to position [456, 0]
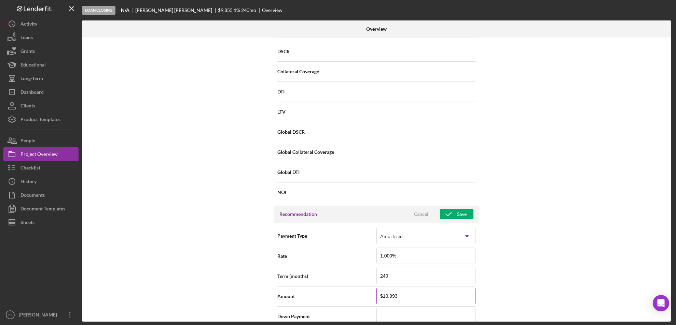
click at [412, 299] on input "$10,993" at bounding box center [425, 296] width 99 height 16
click at [556, 306] on div "Internal Workflow Stage Loan Closing Icon/Dropdown Arrow Archive (can unarchive…" at bounding box center [376, 180] width 588 height 284
click at [457, 214] on div "Save" at bounding box center [462, 214] width 10 height 10
click at [671, 296] on div "Overview Internal Workflow Stage Loan Closing Icon/Dropdown Arrow Archive (can …" at bounding box center [377, 170] width 590 height 301
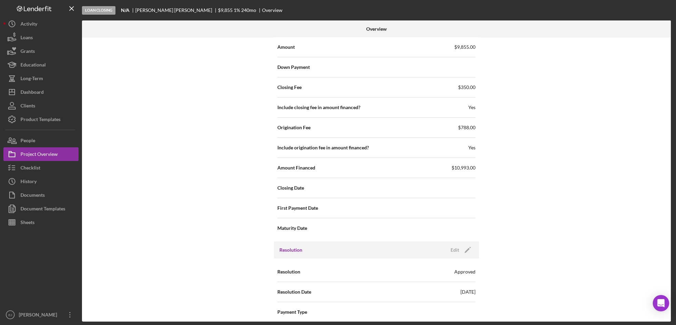
scroll to position [954, 0]
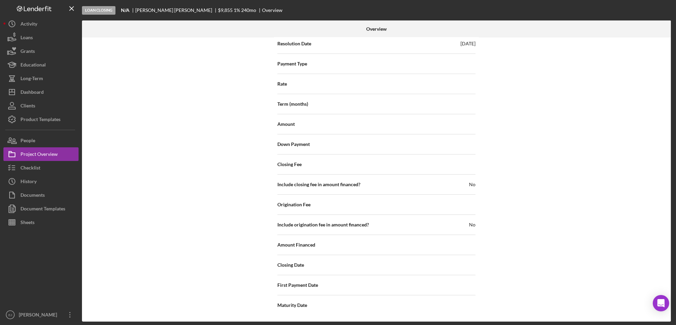
click at [670, 222] on div "Overview Internal Workflow Stage Loan Closing Icon/Dropdown Arrow Archive (can …" at bounding box center [377, 170] width 590 height 301
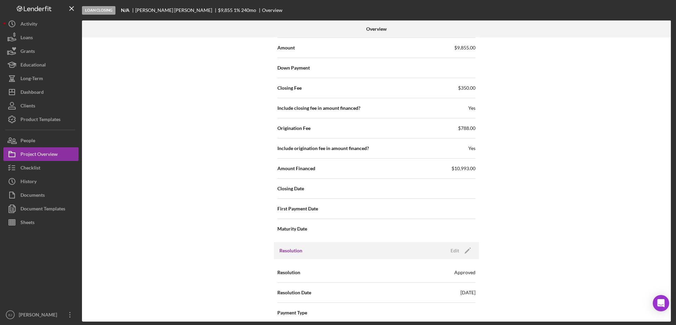
scroll to position [455, 0]
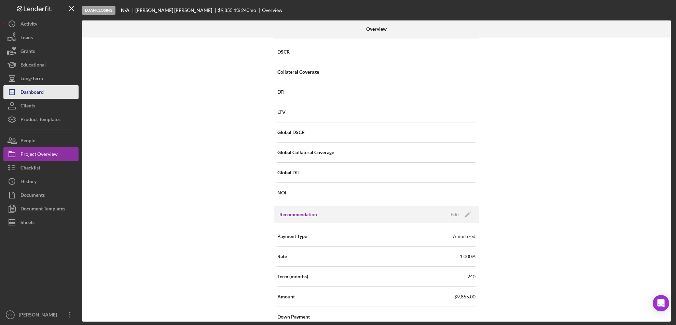
click at [46, 88] on button "Icon/Dashboard Dashboard" at bounding box center [40, 92] width 75 height 14
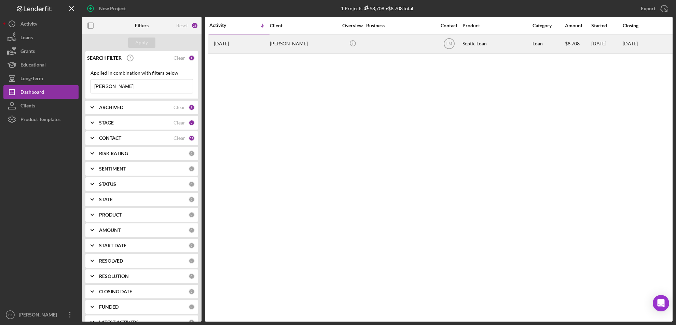
click at [272, 44] on div "Joshua Gibbs" at bounding box center [304, 44] width 68 height 18
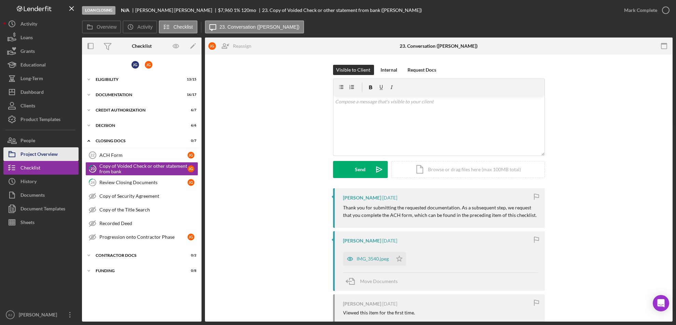
click at [46, 159] on div "Project Overview" at bounding box center [38, 154] width 37 height 15
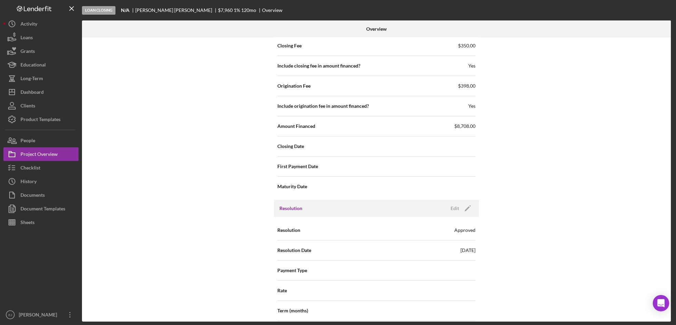
scroll to position [498, 0]
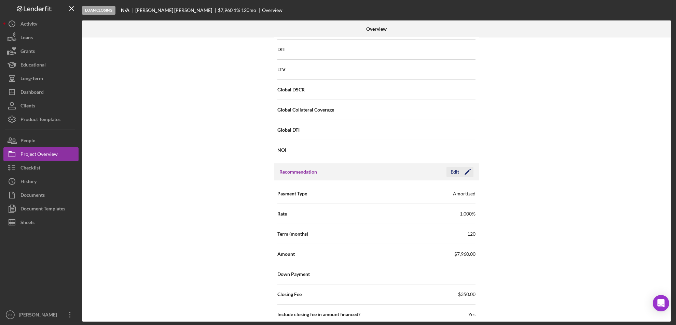
click at [452, 174] on div "Edit" at bounding box center [454, 172] width 9 height 10
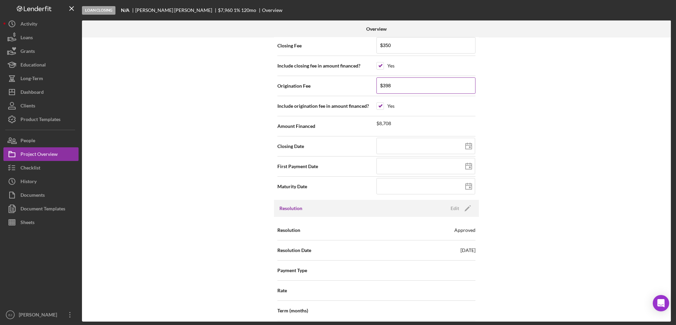
click at [401, 87] on input "$398" at bounding box center [425, 85] width 99 height 16
click at [500, 99] on div "Internal Workflow Stage Loan Closing Icon/Dropdown Arrow Archive (can unarchive…" at bounding box center [376, 180] width 588 height 284
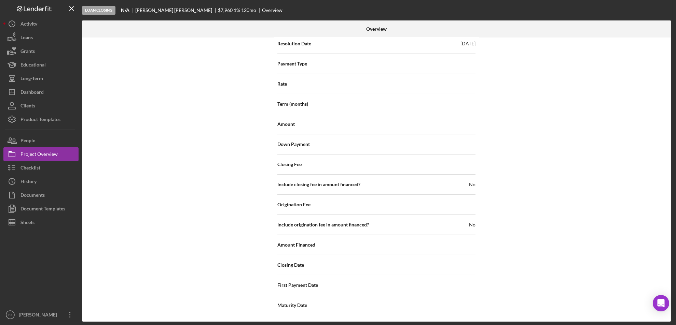
click at [670, 160] on div "Overview Internal Workflow Stage Loan Closing Icon/Dropdown Arrow Archive (can …" at bounding box center [377, 170] width 590 height 301
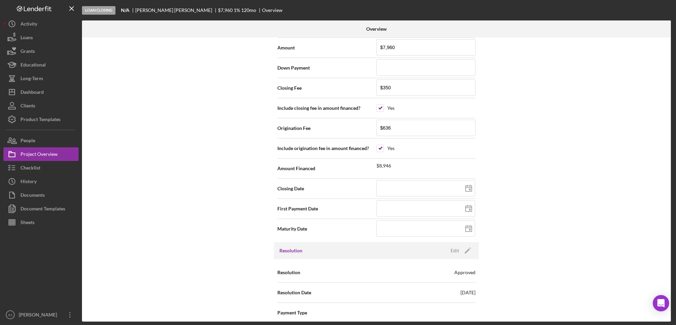
scroll to position [455, 0]
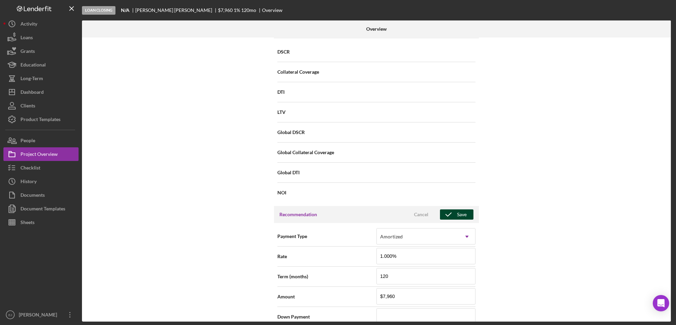
click at [459, 214] on div "Save" at bounding box center [462, 215] width 10 height 10
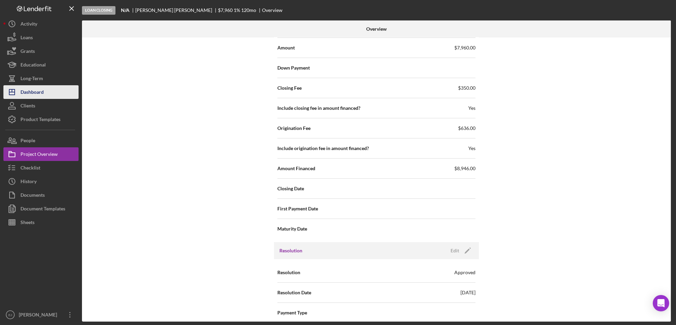
click at [55, 91] on button "Icon/Dashboard Dashboard" at bounding box center [40, 92] width 75 height 14
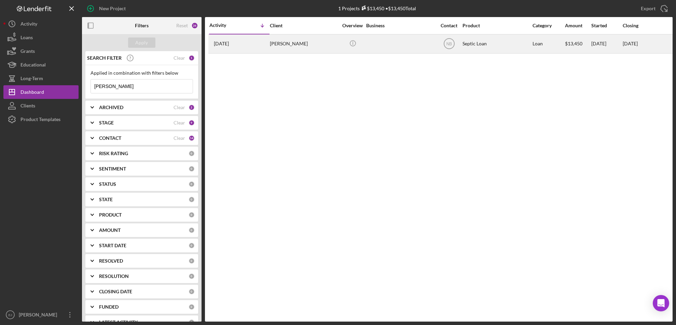
click at [271, 48] on div "Blair Ludwig" at bounding box center [304, 44] width 68 height 18
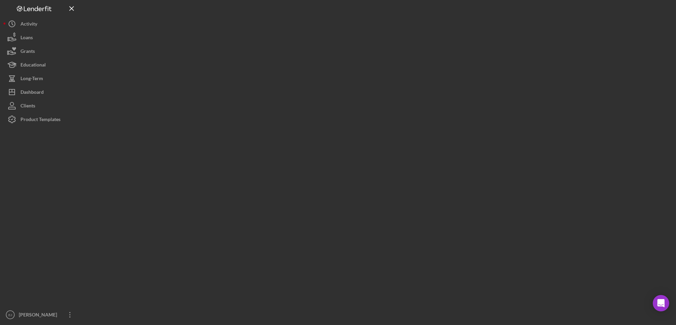
click at [271, 48] on div at bounding box center [377, 161] width 590 height 322
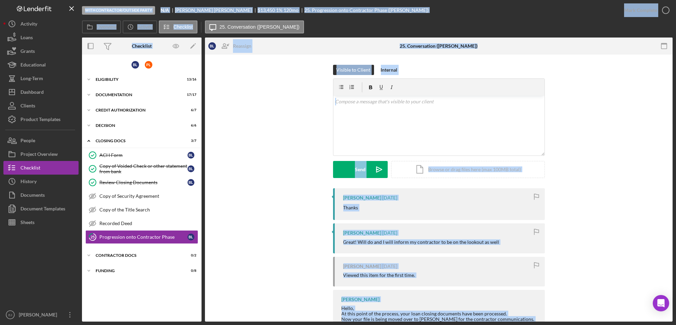
click at [257, 125] on div "Visible to Client Internal v Color teal Color pink Remove color Add row above A…" at bounding box center [438, 127] width 447 height 124
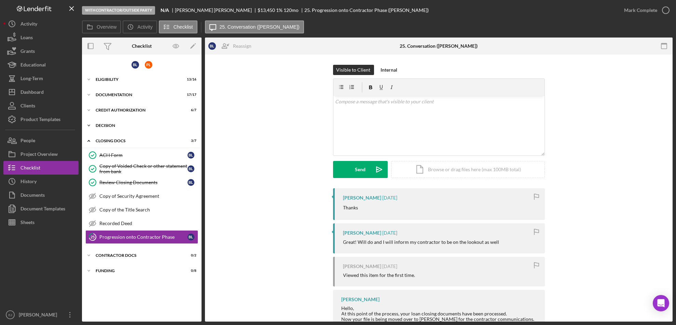
click at [89, 125] on polyline at bounding box center [89, 125] width 2 height 1
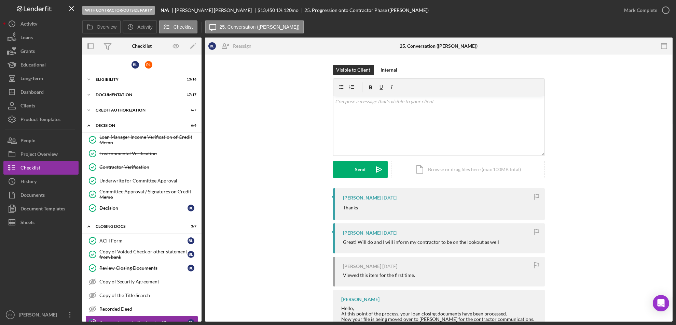
click at [273, 134] on div "Visible to Client Internal v Color teal Color pink Remove color Add row above A…" at bounding box center [438, 127] width 447 height 124
click at [37, 157] on div "Project Overview" at bounding box center [38, 154] width 37 height 15
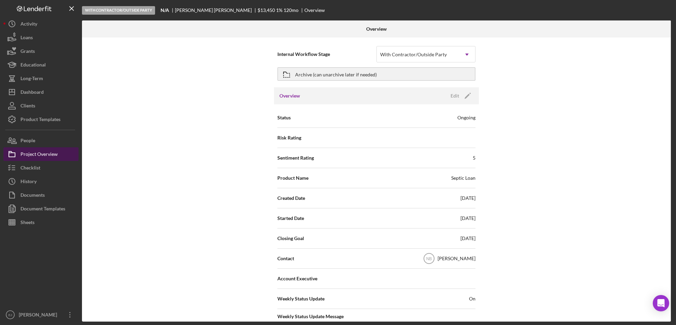
click at [37, 157] on div "Project Overview" at bounding box center [38, 154] width 37 height 15
click at [667, 267] on div "Internal Workflow Stage With Contractor/Outside Party Icon/Dropdown Arrow Archi…" at bounding box center [376, 180] width 588 height 284
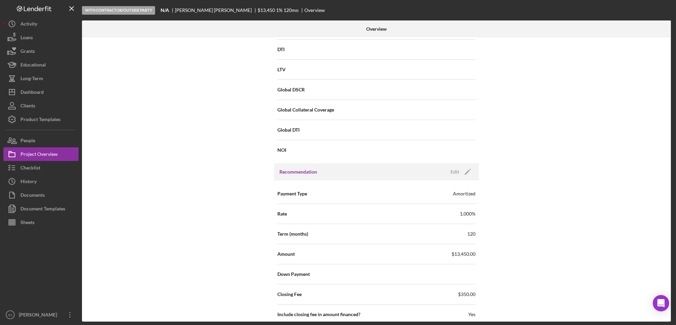
scroll to position [747, 0]
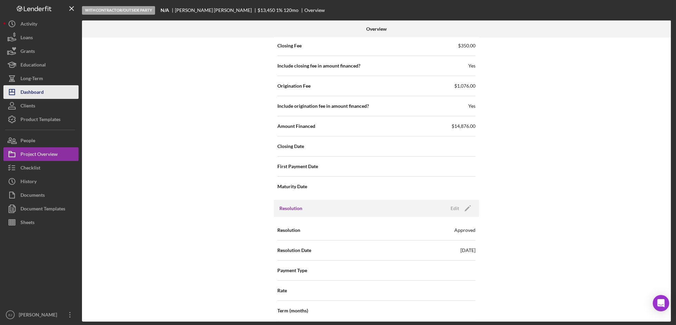
click at [33, 90] on div "Dashboard" at bounding box center [31, 92] width 23 height 15
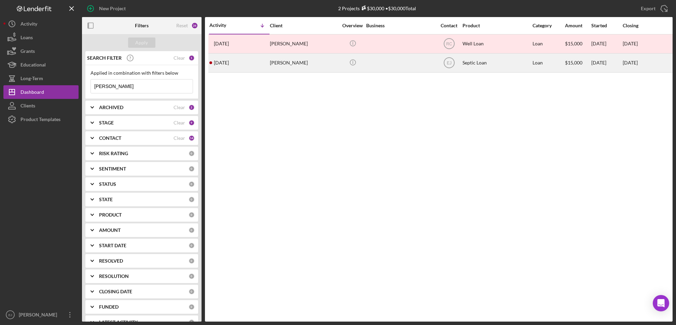
click at [283, 63] on div "Dearl Pollard" at bounding box center [304, 63] width 68 height 18
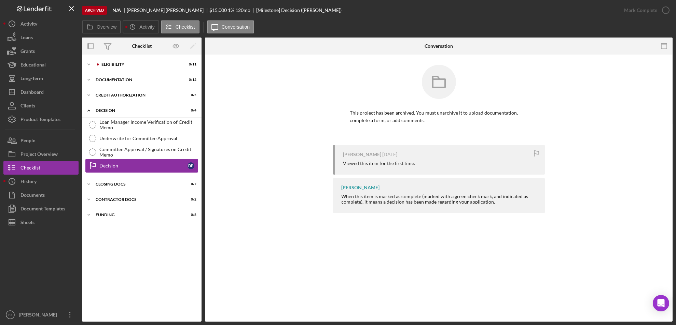
click at [148, 165] on div "Decision" at bounding box center [143, 165] width 88 height 5
click at [103, 166] on div "Decision" at bounding box center [143, 165] width 88 height 5
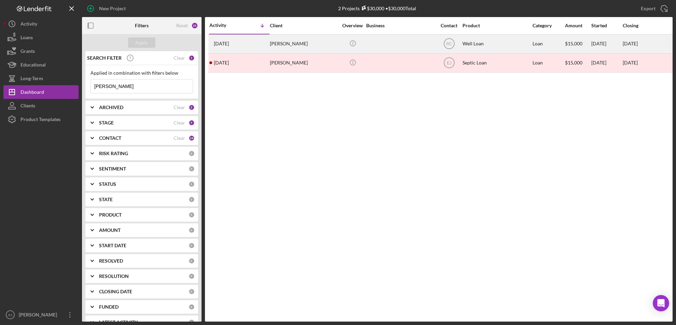
click at [481, 45] on div "Well Loan" at bounding box center [496, 44] width 68 height 18
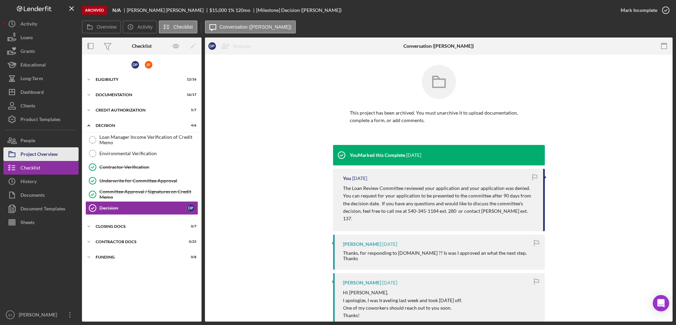
click at [40, 155] on div "Project Overview" at bounding box center [38, 154] width 37 height 15
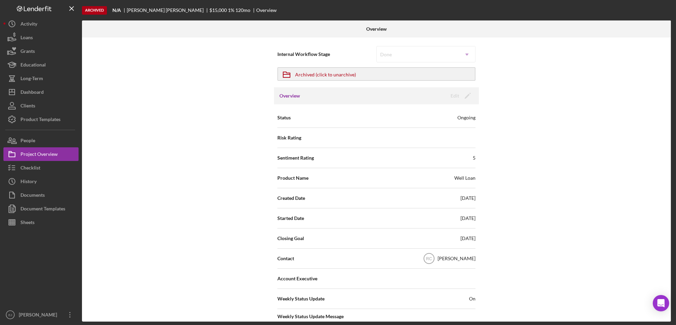
click at [639, 250] on div "Internal Workflow Stage Done Icon/Dropdown Arrow Icon/Archived Archived (click …" at bounding box center [376, 180] width 588 height 284
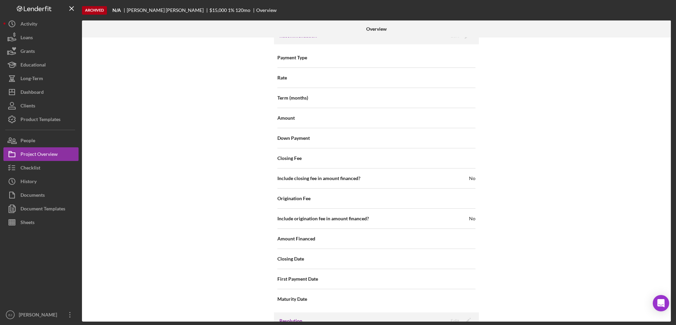
scroll to position [732, 0]
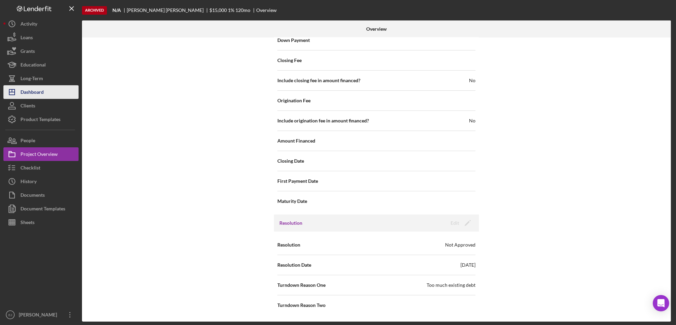
click at [63, 86] on button "Icon/Dashboard Dashboard" at bounding box center [40, 92] width 75 height 14
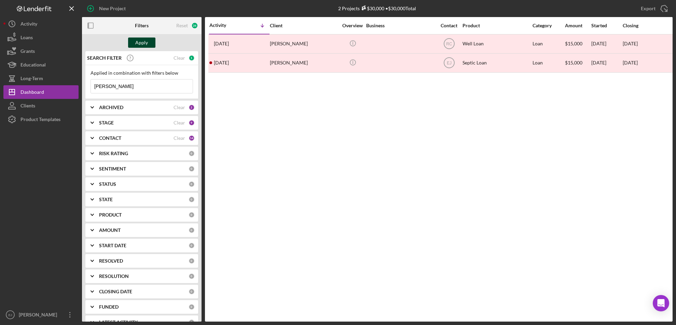
click at [142, 42] on div "Apply" at bounding box center [142, 43] width 13 height 10
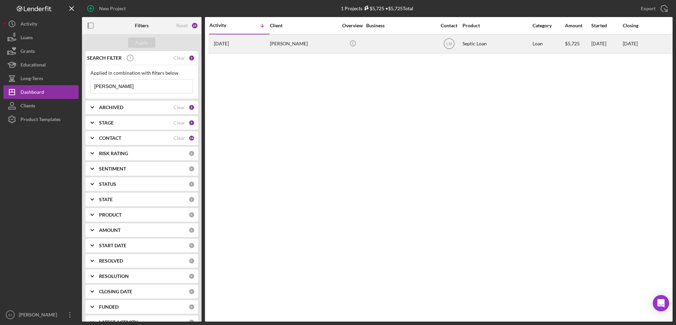
click at [287, 47] on div "Scarlett Skinner" at bounding box center [304, 44] width 68 height 18
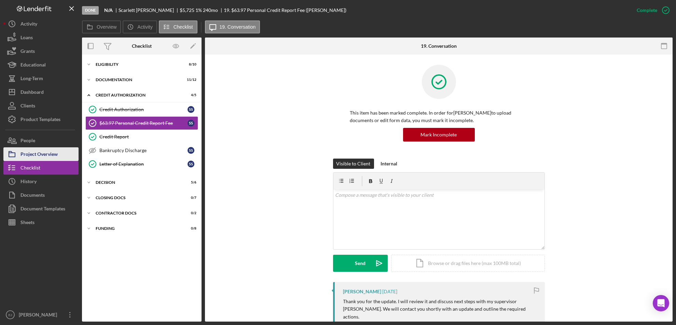
click at [45, 152] on div "Project Overview" at bounding box center [38, 154] width 37 height 15
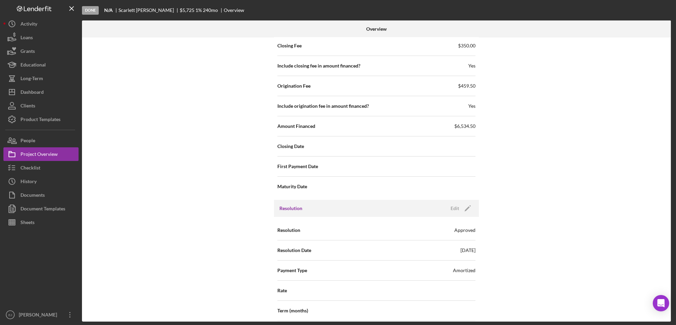
scroll to position [954, 0]
